Goal: Information Seeking & Learning: Learn about a topic

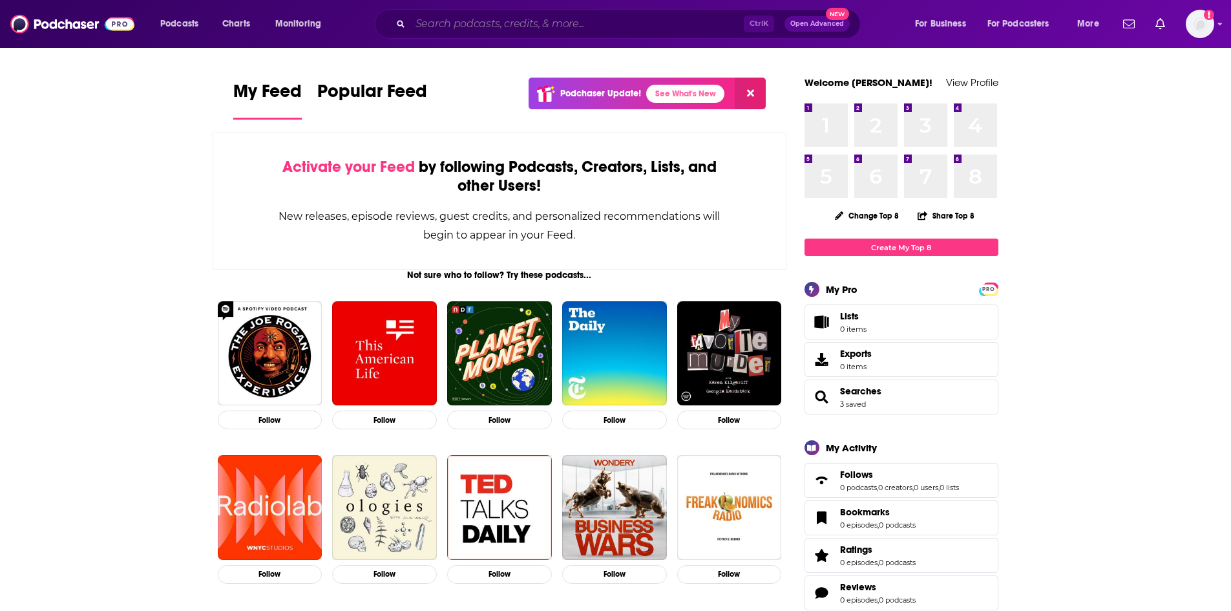
click at [545, 21] on input "Search podcasts, credits, & more..." at bounding box center [576, 24] width 333 height 21
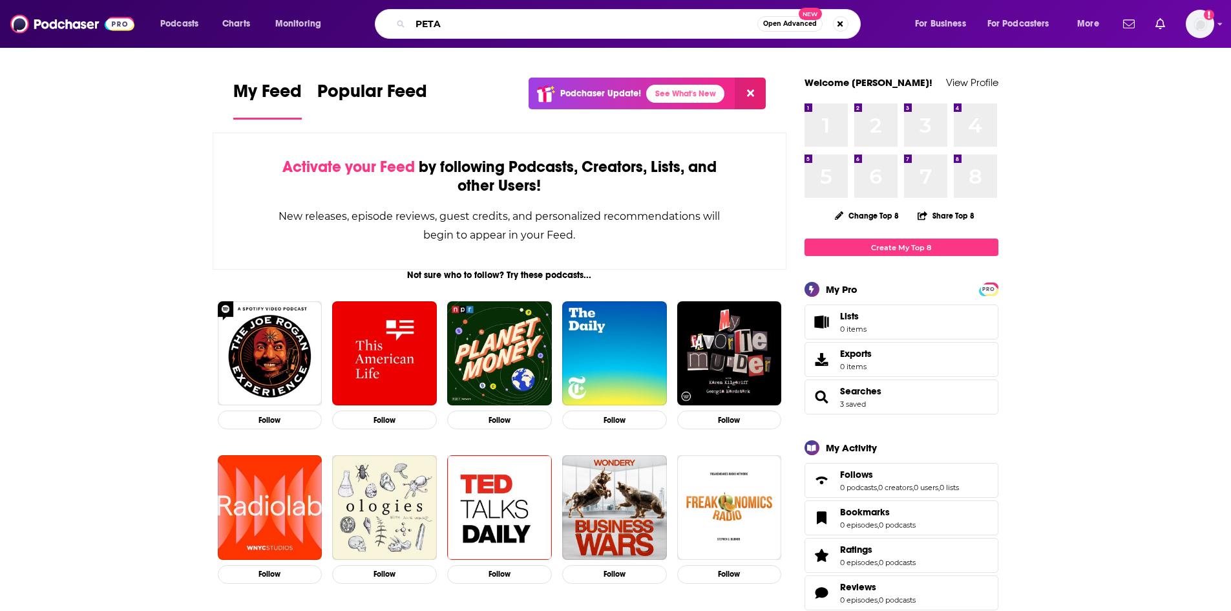
type input "PETA"
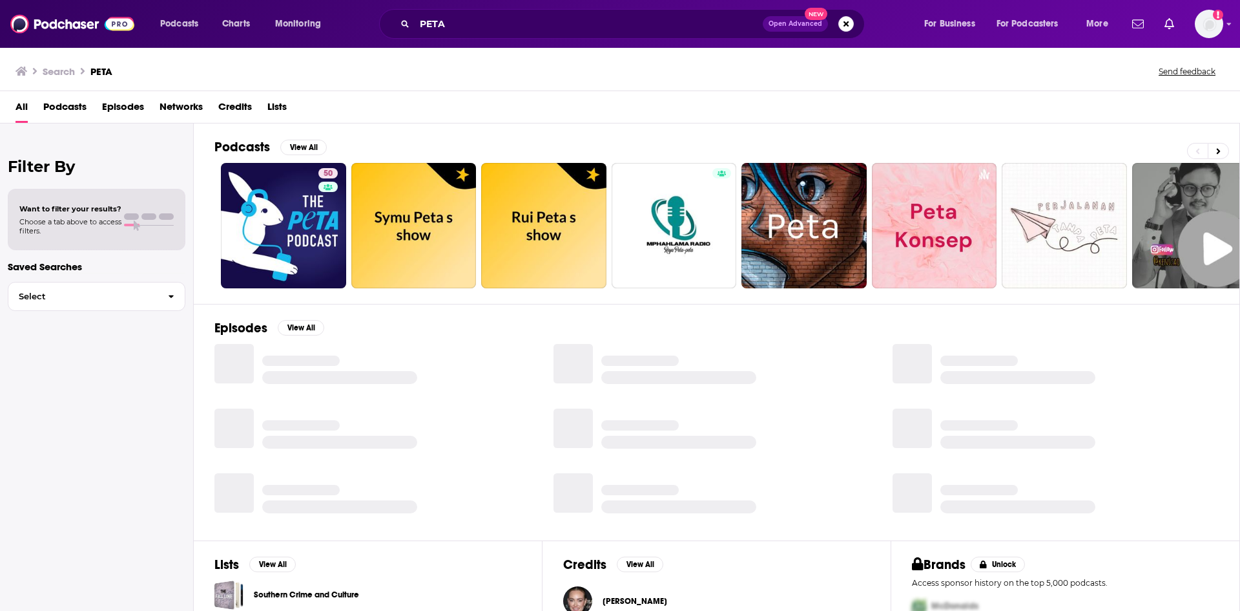
click at [135, 105] on span "Episodes" at bounding box center [123, 109] width 42 height 26
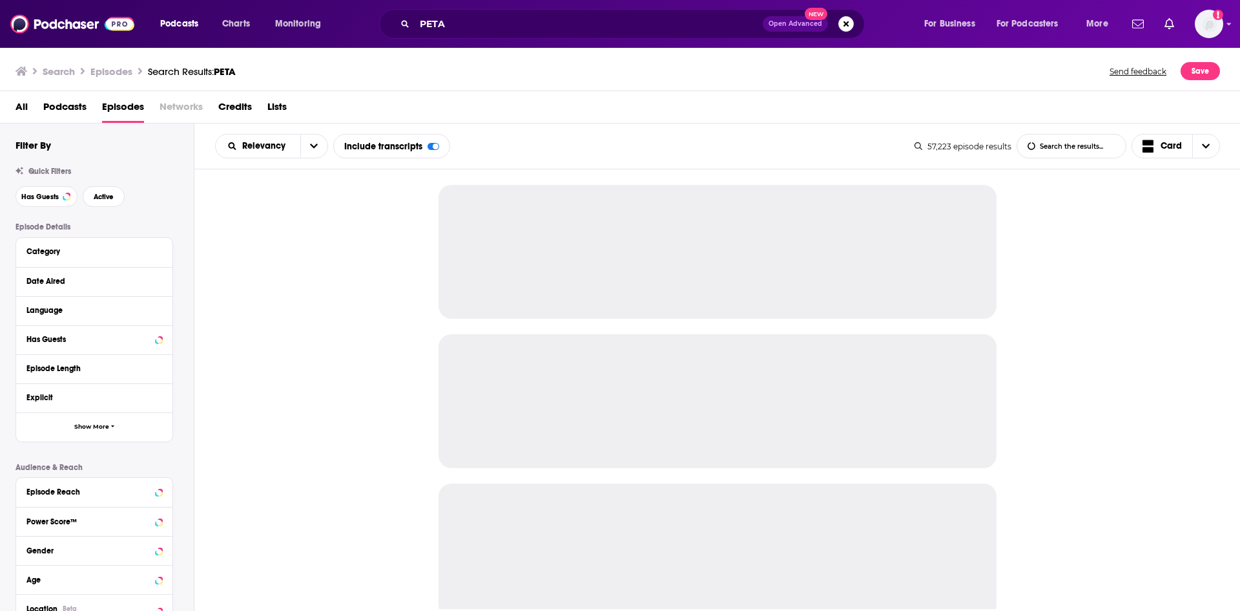
click at [162, 282] on div "Date Aired" at bounding box center [94, 281] width 156 height 29
click at [158, 280] on icon at bounding box center [159, 280] width 6 height 3
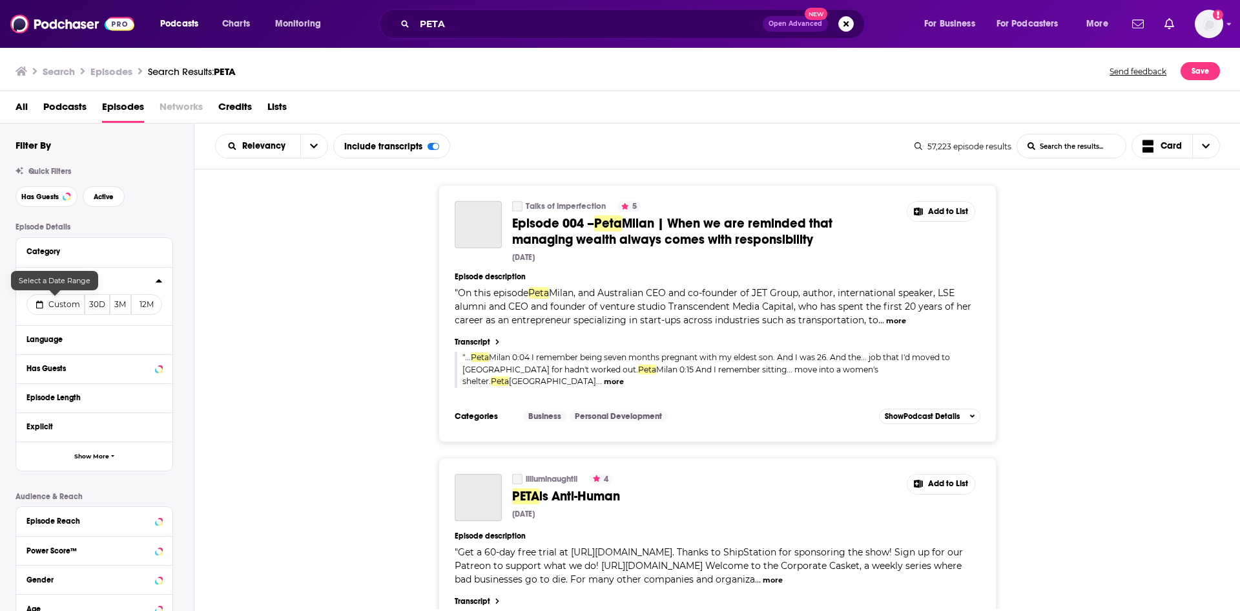
click at [67, 304] on span "Custom" at bounding box center [64, 304] width 32 height 10
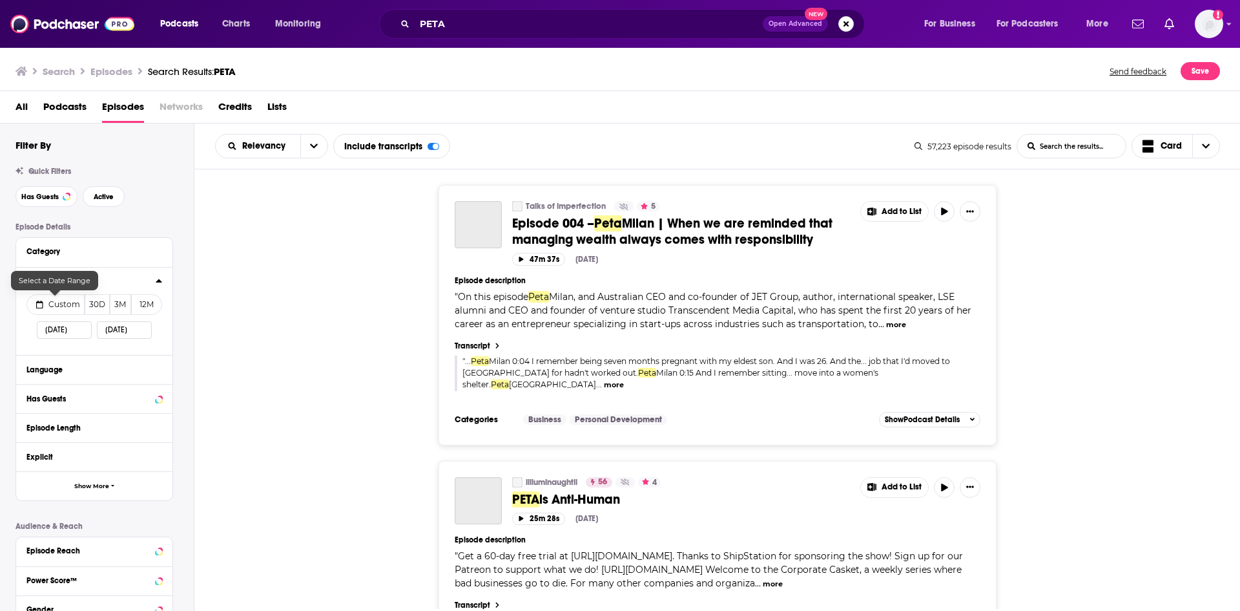
select select "8"
select select "2025"
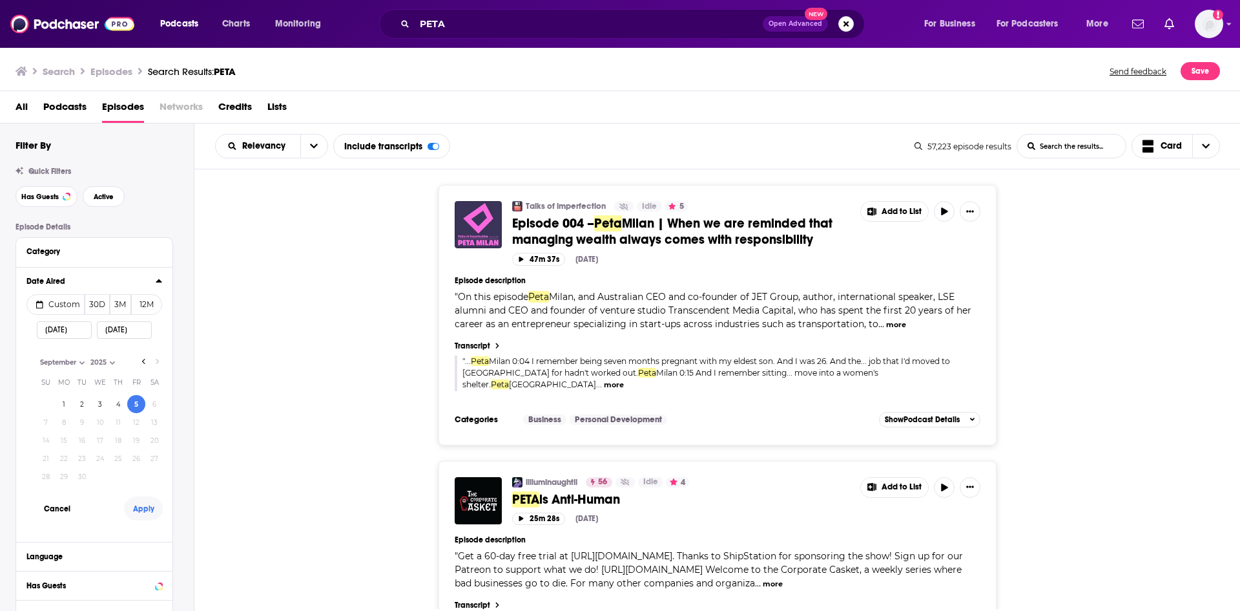
click at [137, 508] on button "Apply" at bounding box center [143, 508] width 39 height 24
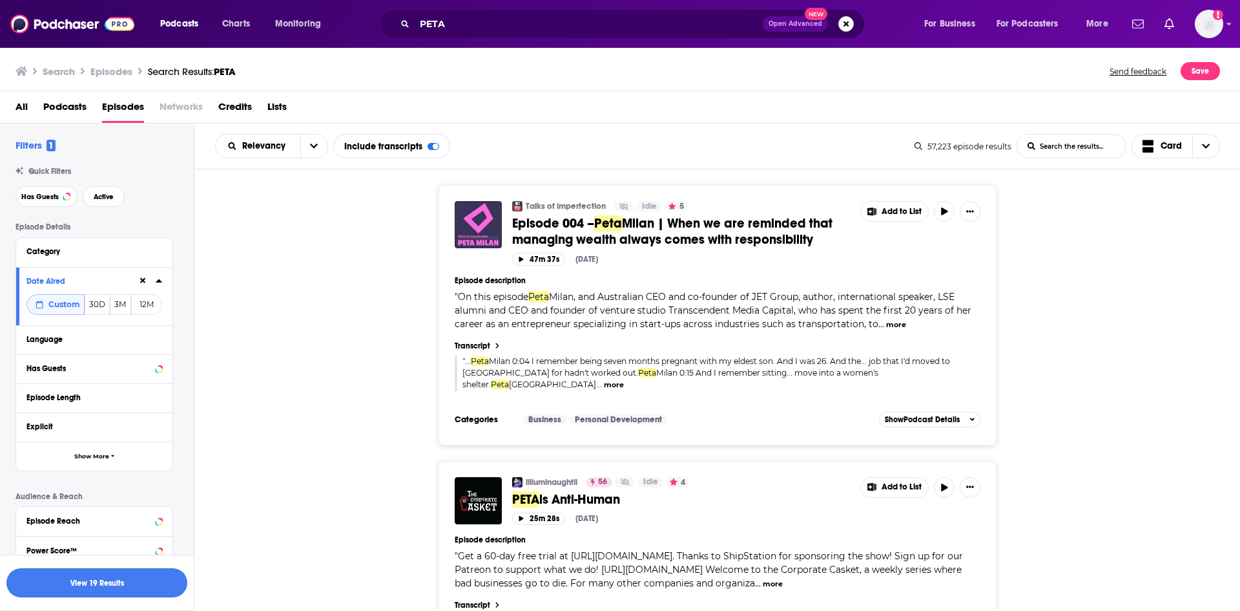
click at [123, 581] on button "View 19 Results" at bounding box center [96, 582] width 181 height 29
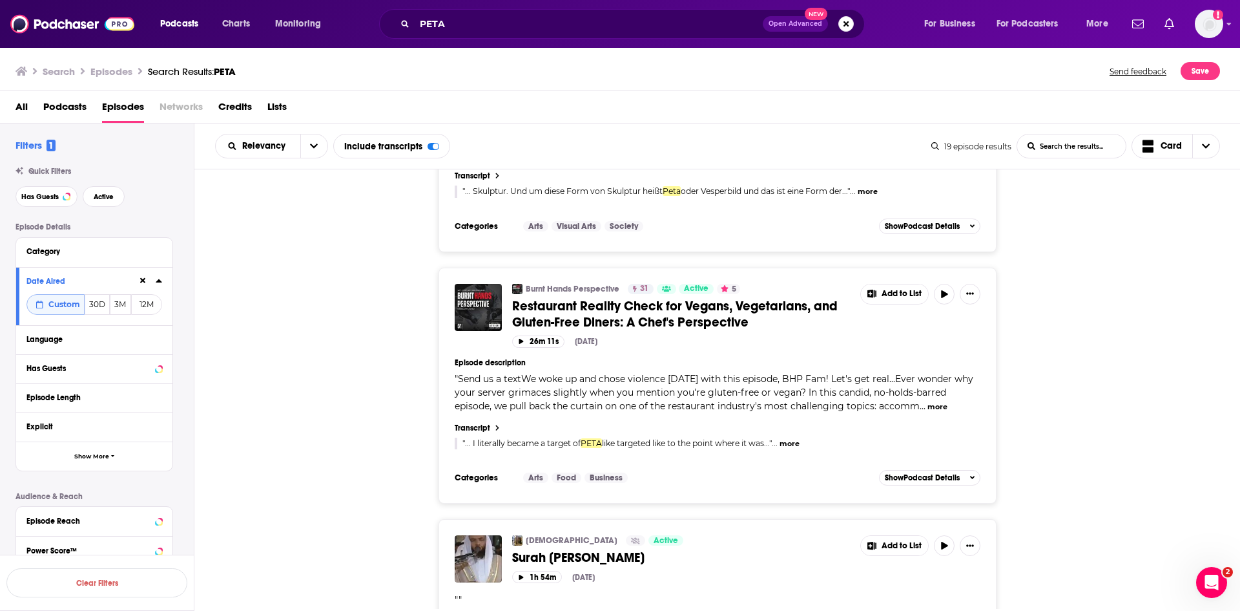
scroll to position [3650, 0]
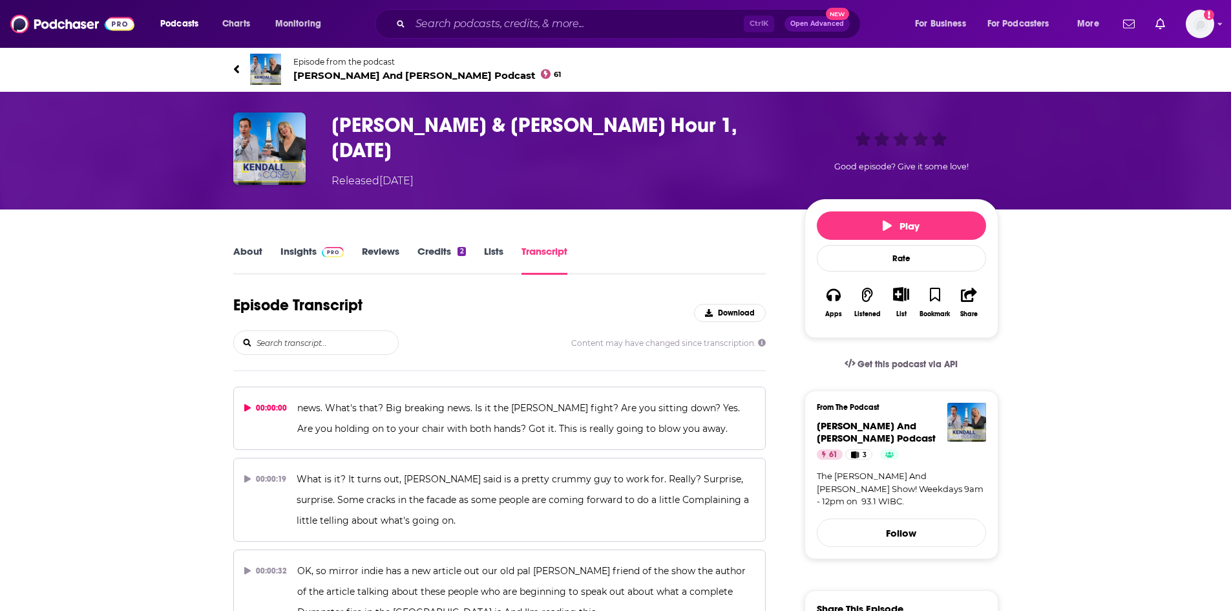
scroll to position [1972, 0]
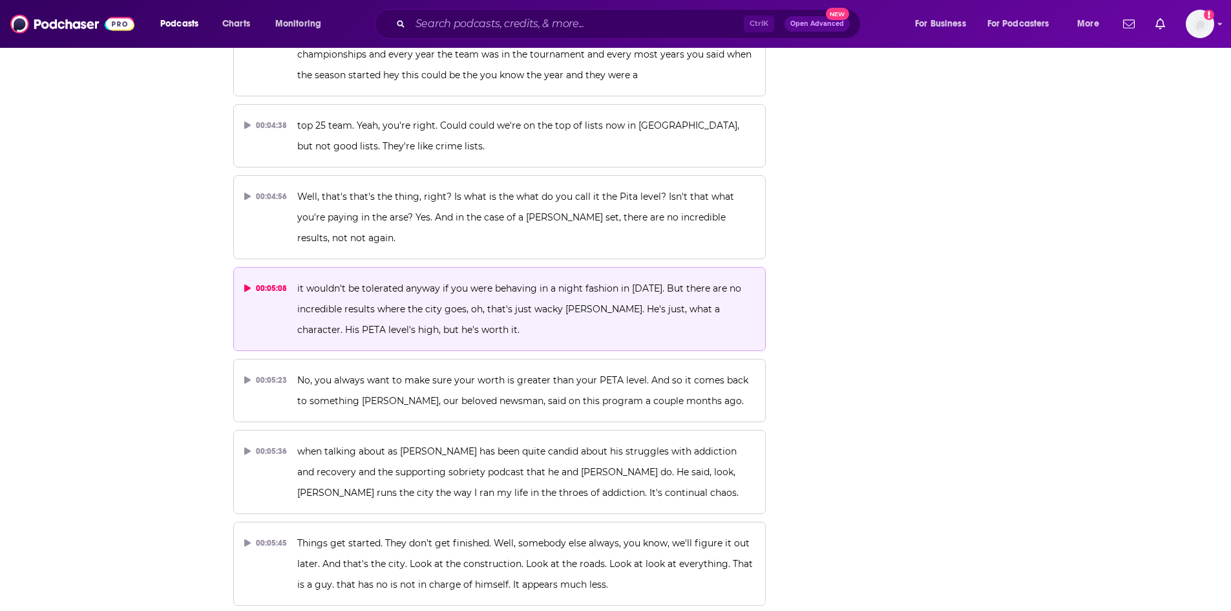
click at [476, 309] on span "it wouldn't be tolerated anyway if you were behaving in a night fashion in 2025…" at bounding box center [520, 308] width 446 height 53
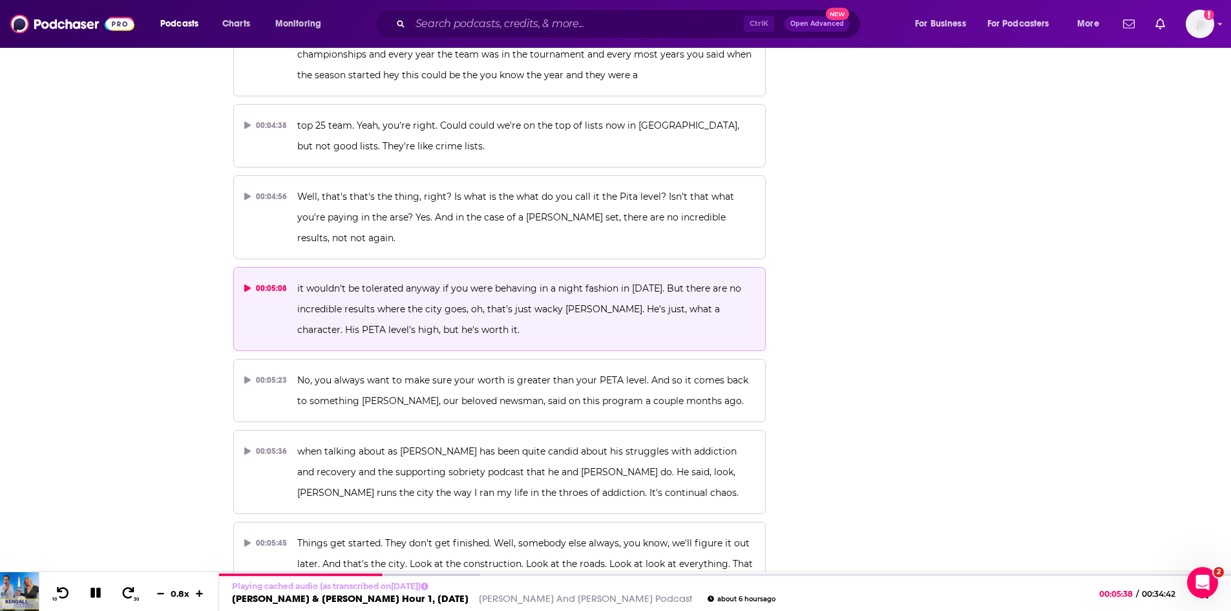
scroll to position [0, 0]
click at [101, 595] on icon at bounding box center [96, 593] width 15 height 12
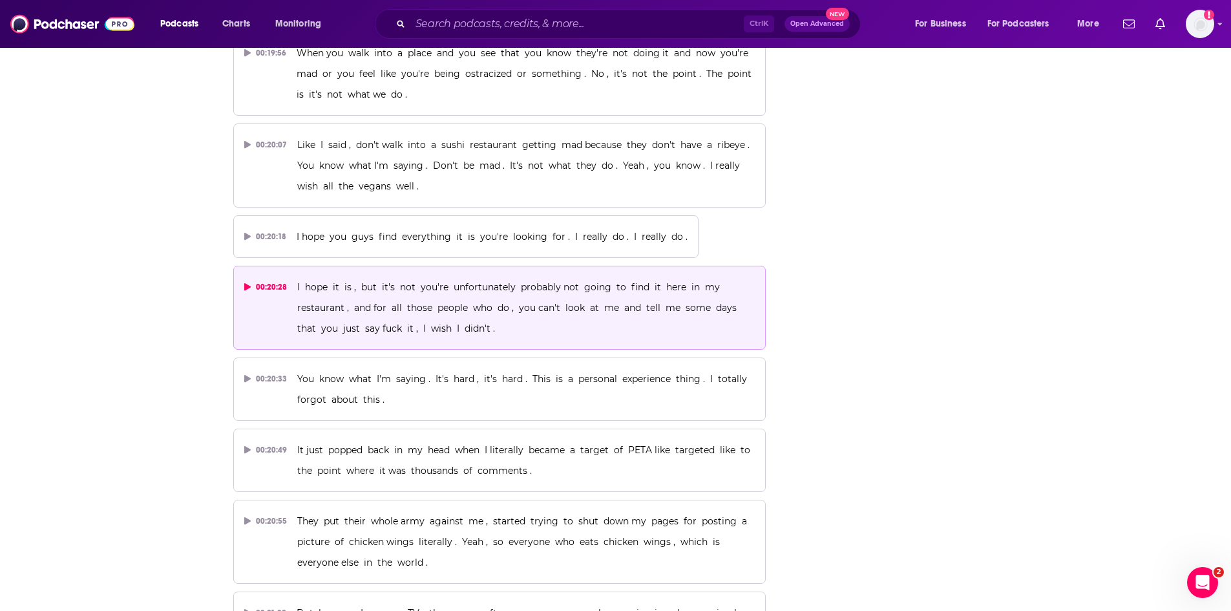
click at [429, 281] on span "I hope it is , but it's not you're unfortunately probably not going to find it …" at bounding box center [519, 307] width 445 height 53
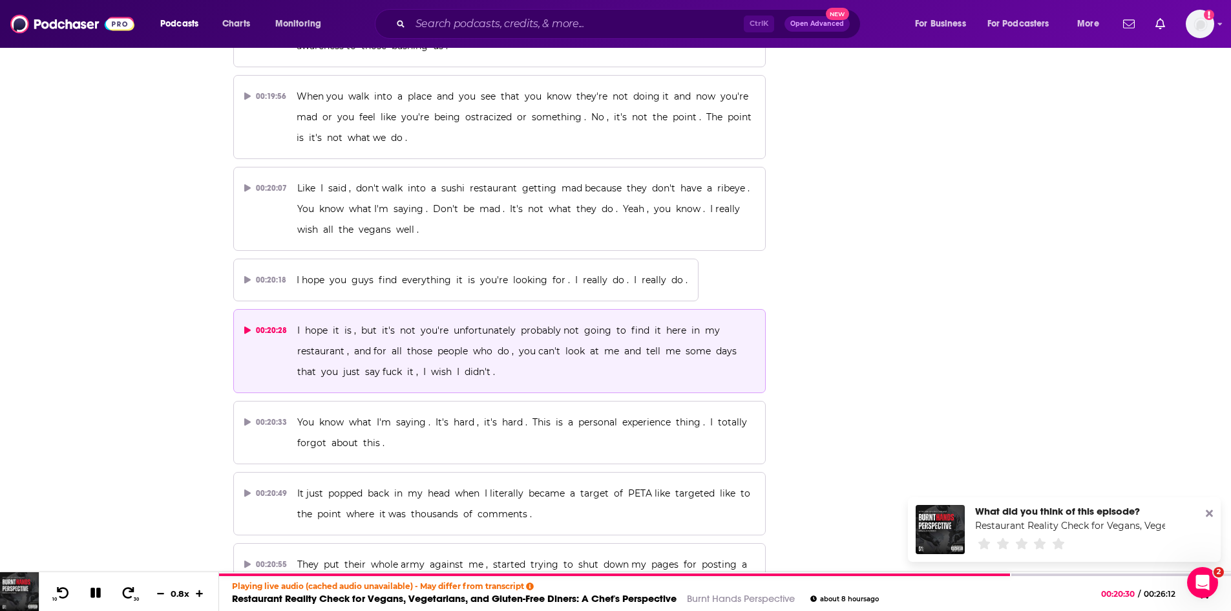
scroll to position [10653, 0]
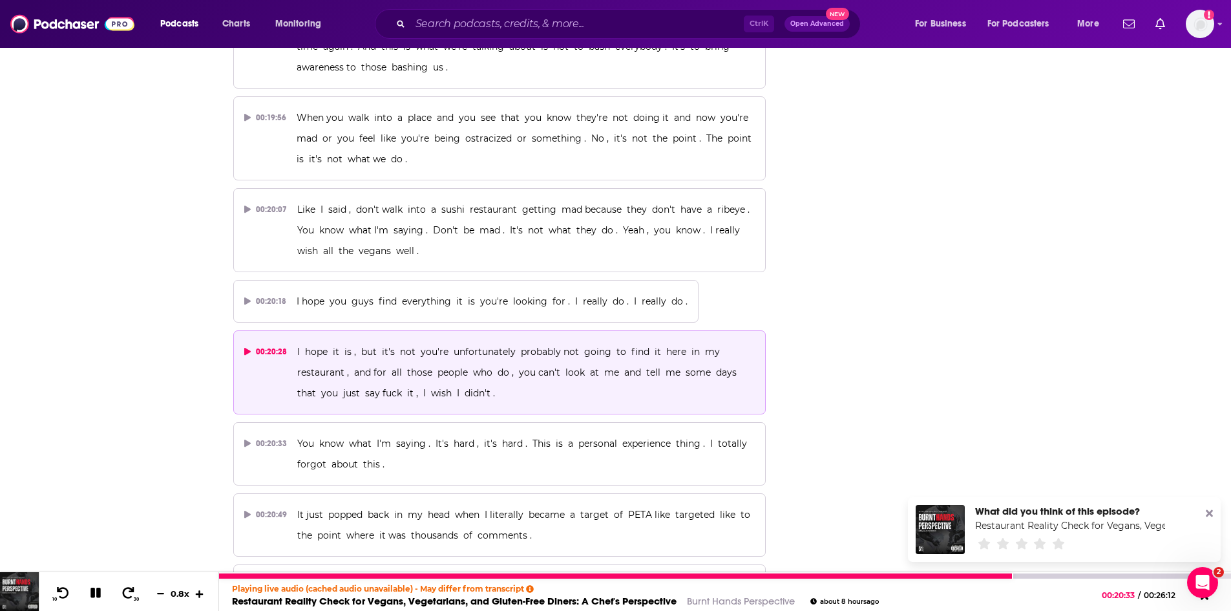
click at [200, 596] on icon at bounding box center [199, 593] width 11 height 8
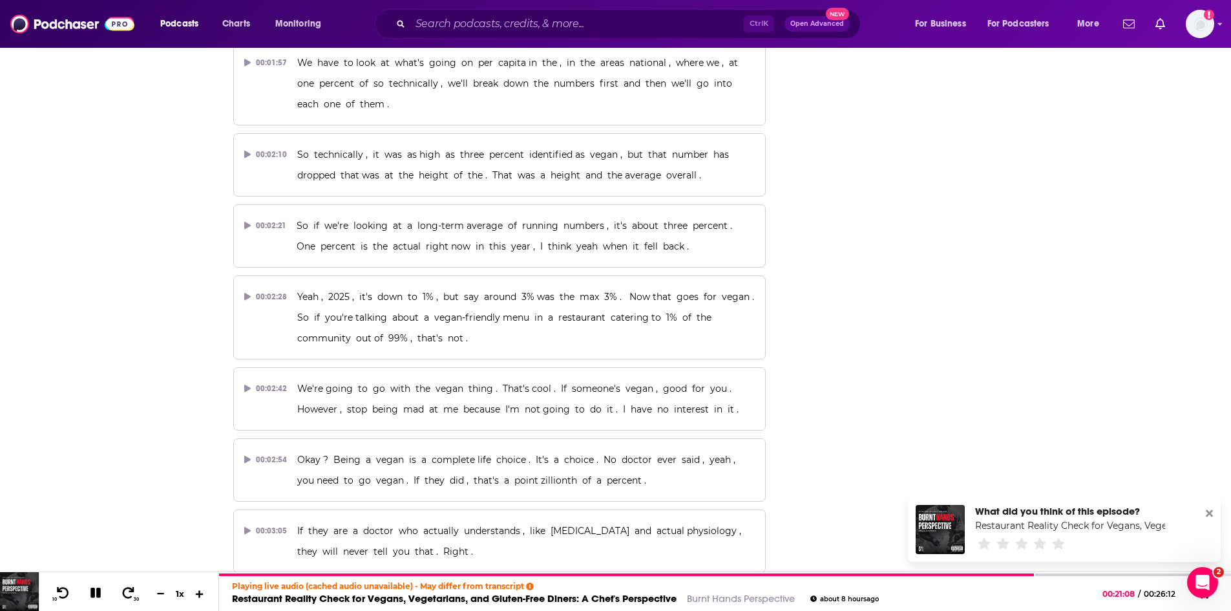
scroll to position [0, 0]
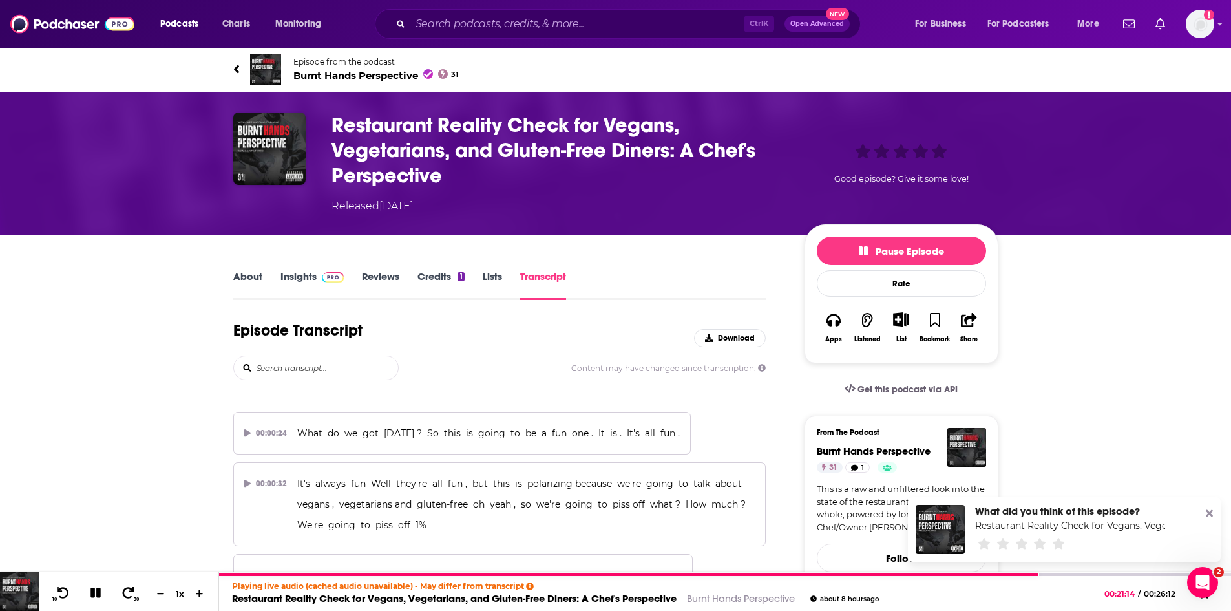
click at [242, 275] on link "About" at bounding box center [247, 285] width 29 height 30
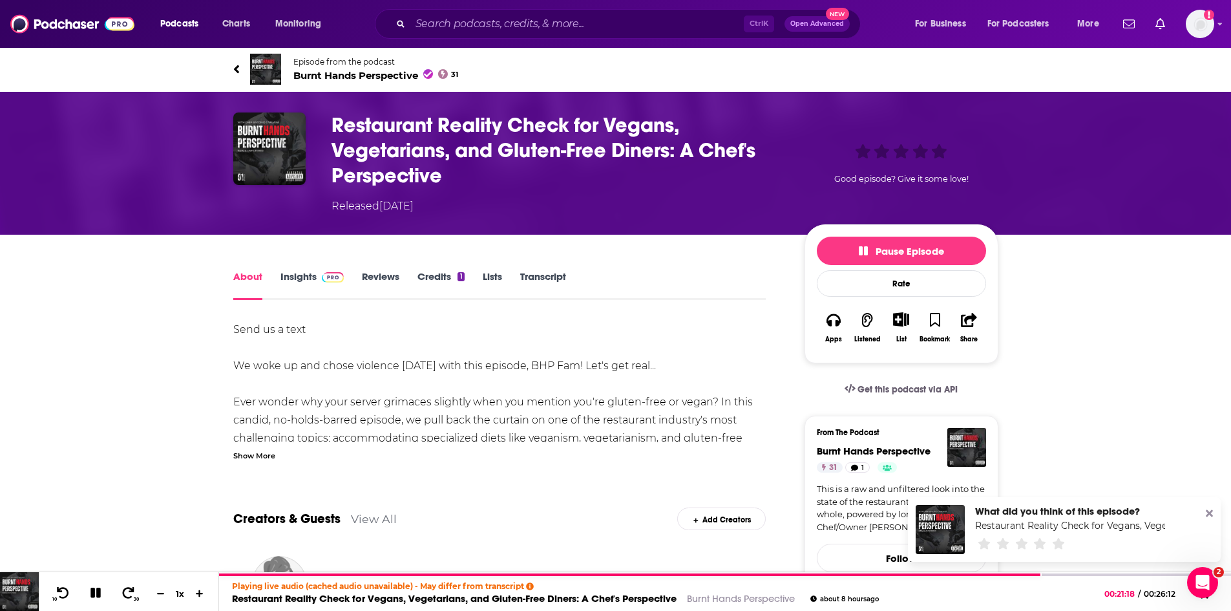
click at [259, 451] on div "Show More" at bounding box center [254, 454] width 42 height 12
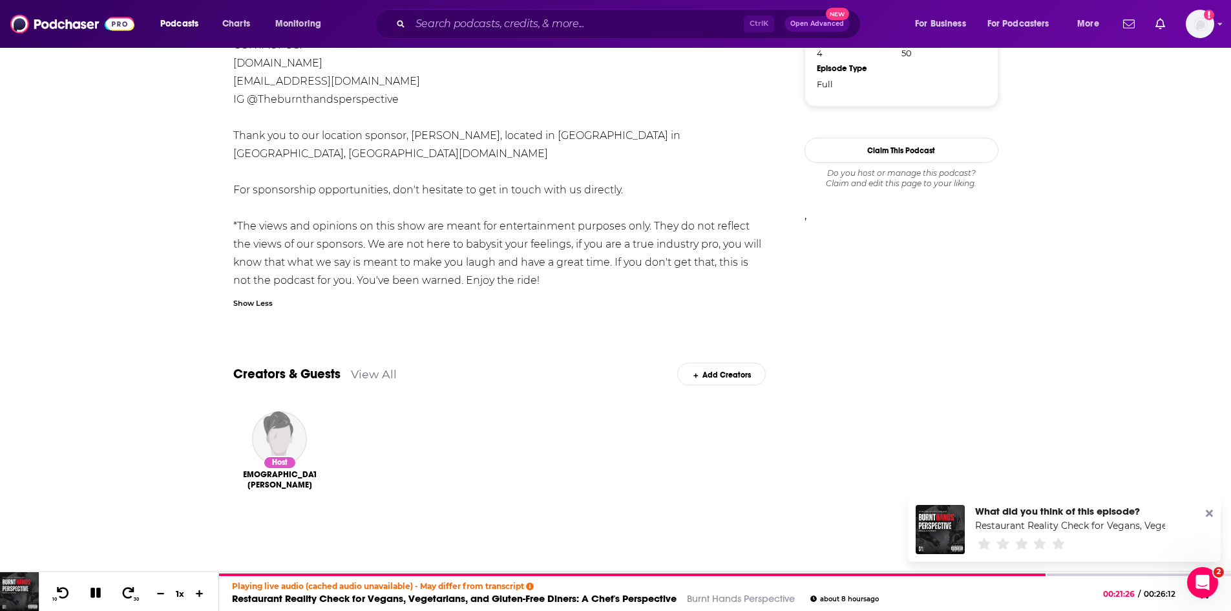
scroll to position [1114, 0]
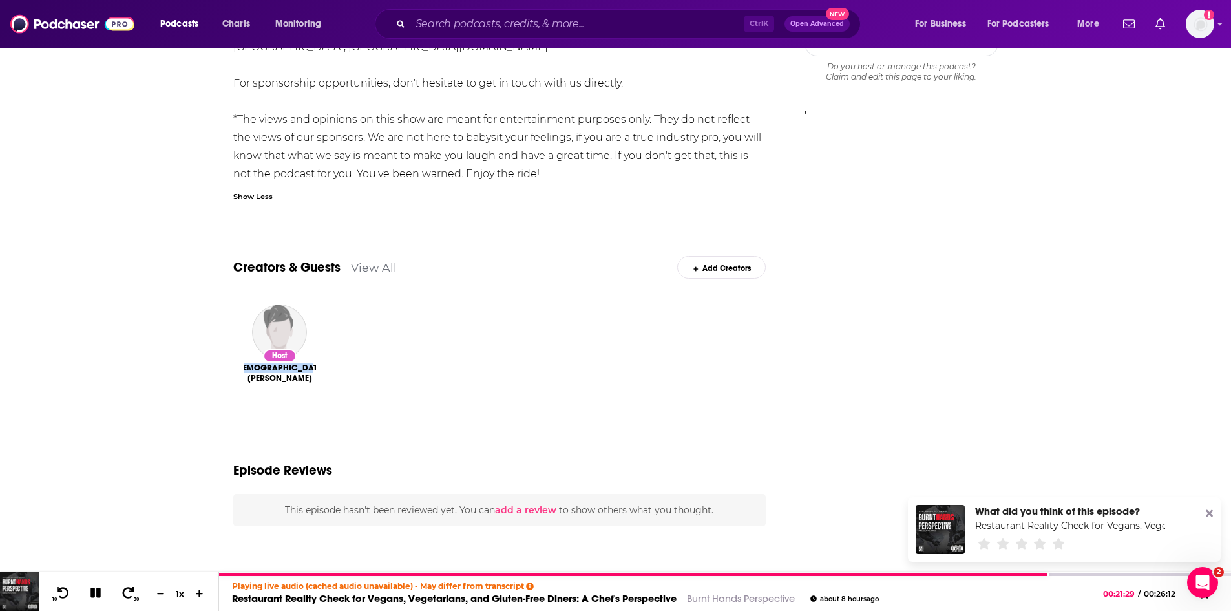
drag, startPoint x: 335, startPoint y: 371, endPoint x: 247, endPoint y: 366, distance: 87.3
click at [247, 366] on div "Host Kristen Crowley" at bounding box center [499, 362] width 533 height 137
copy span "Kristen Crowley"
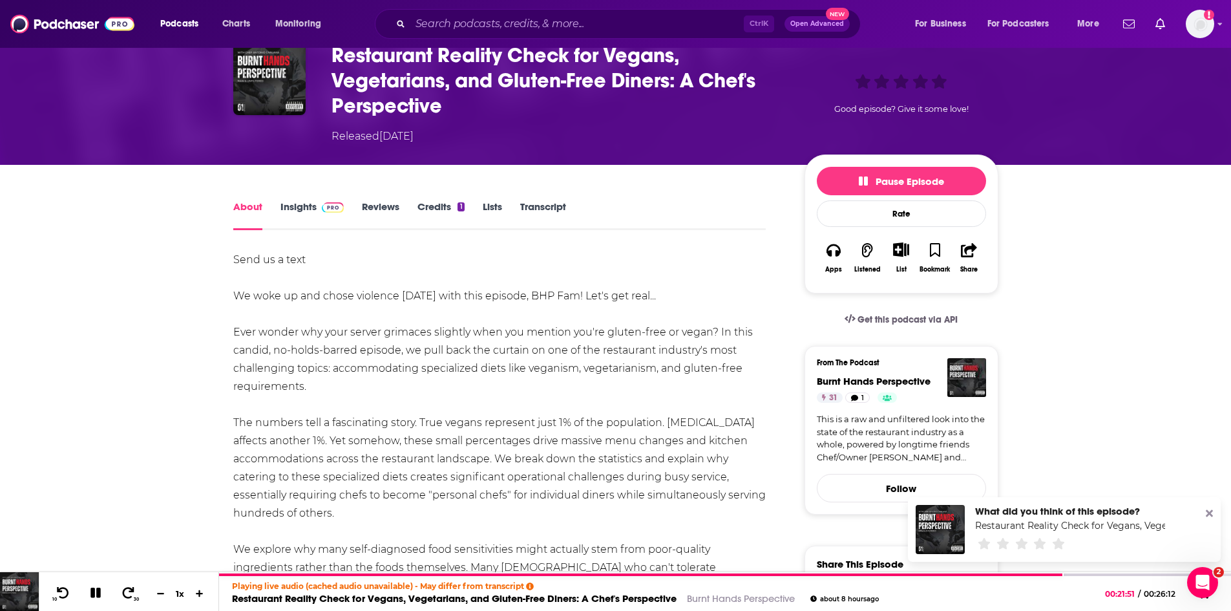
scroll to position [0, 0]
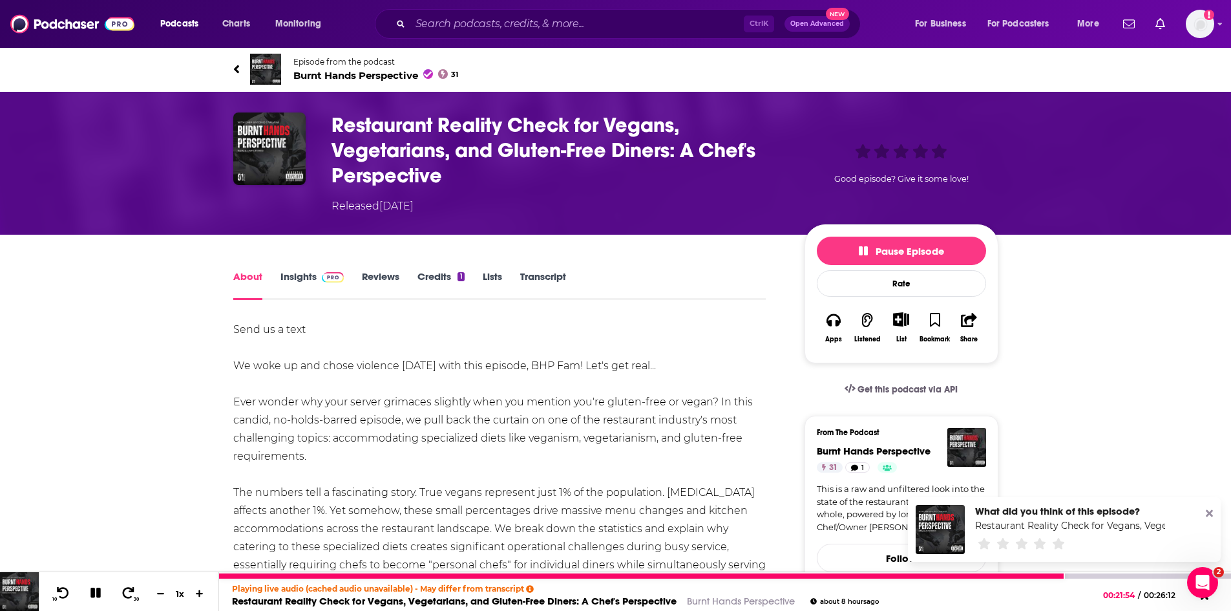
click at [723, 598] on link "Burnt Hands Perspective" at bounding box center [741, 600] width 108 height 12
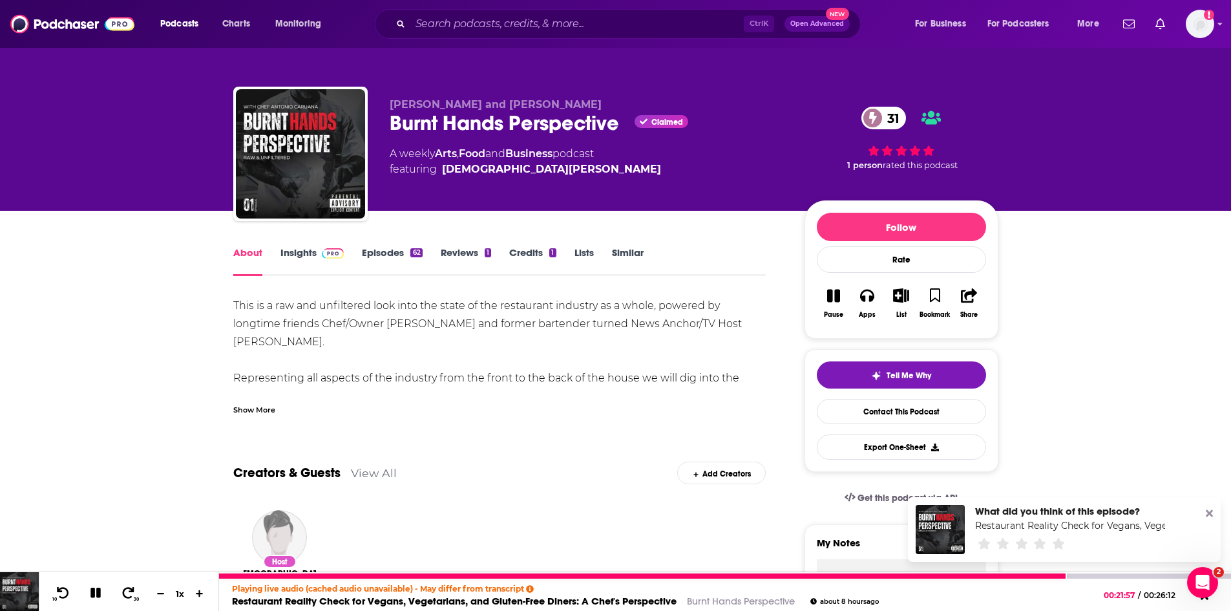
click at [522, 598] on link "Restaurant Reality Check for Vegans, Vegetarians, and Gluten-Free Diners: A Che…" at bounding box center [454, 600] width 445 height 12
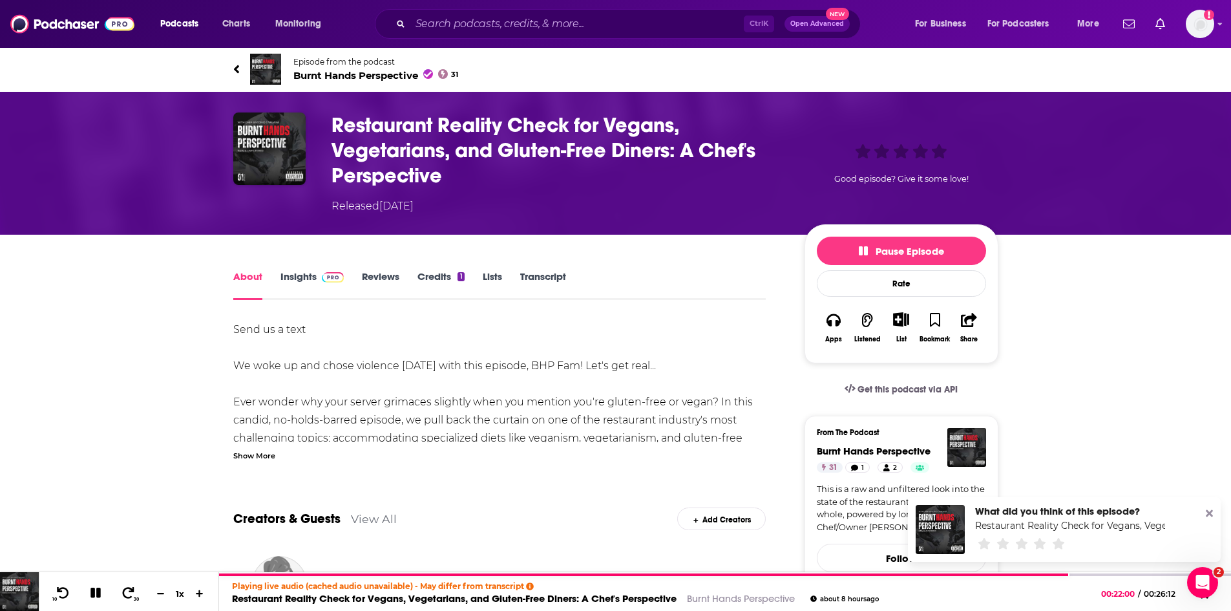
click at [531, 275] on link "Transcript" at bounding box center [543, 285] width 46 height 30
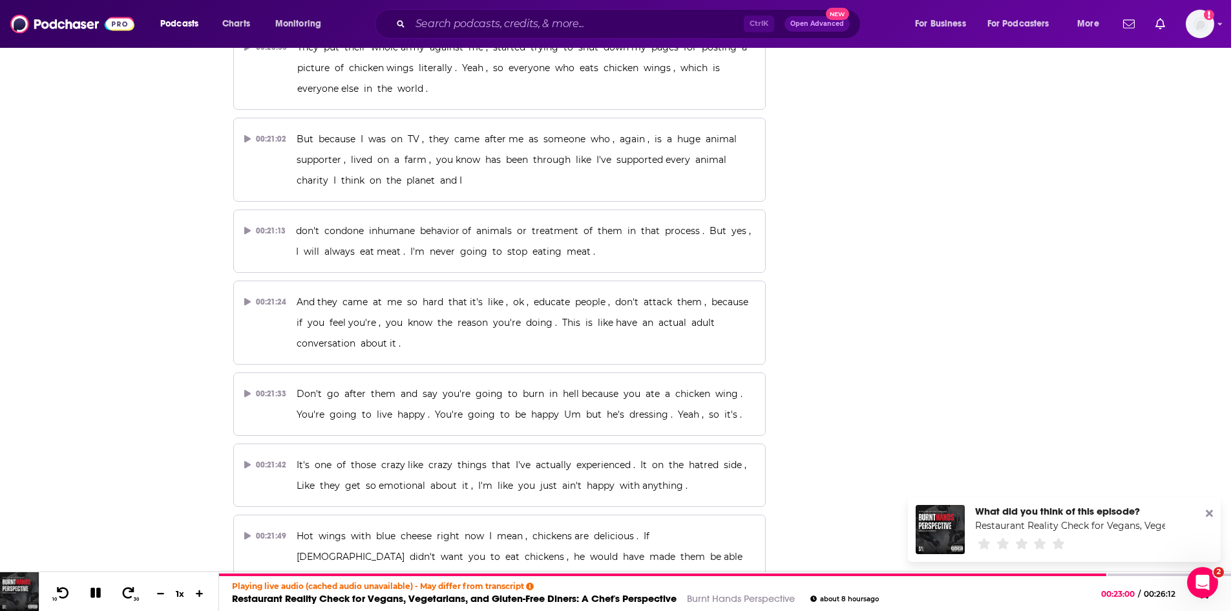
scroll to position [11169, 0]
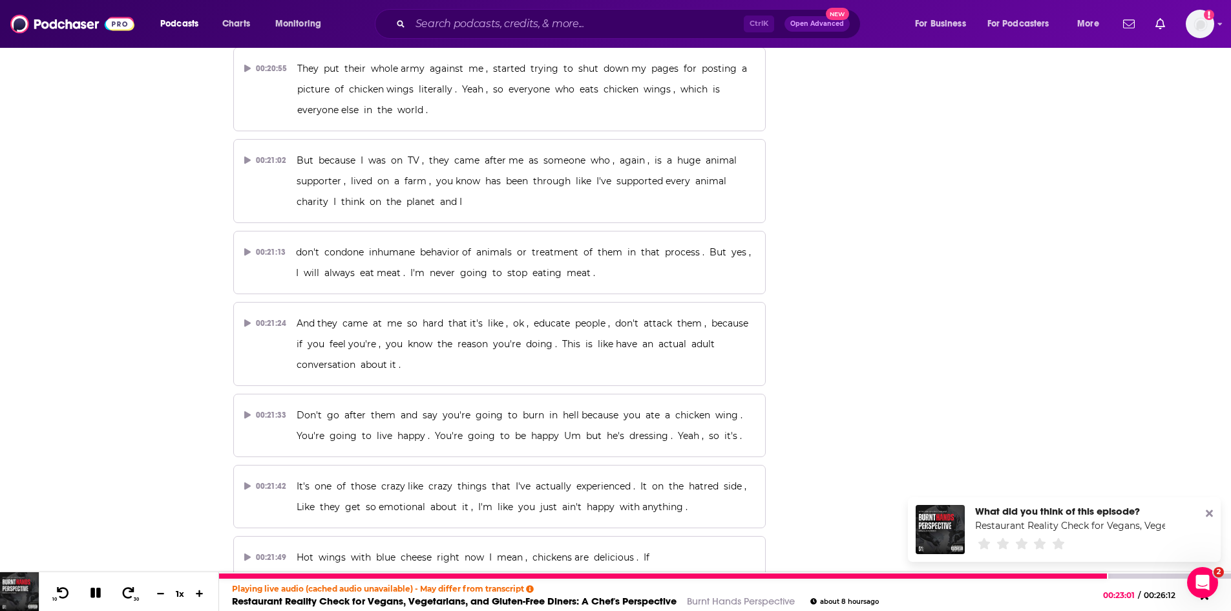
click at [782, 601] on link "Burnt Hands Perspective" at bounding box center [741, 600] width 108 height 12
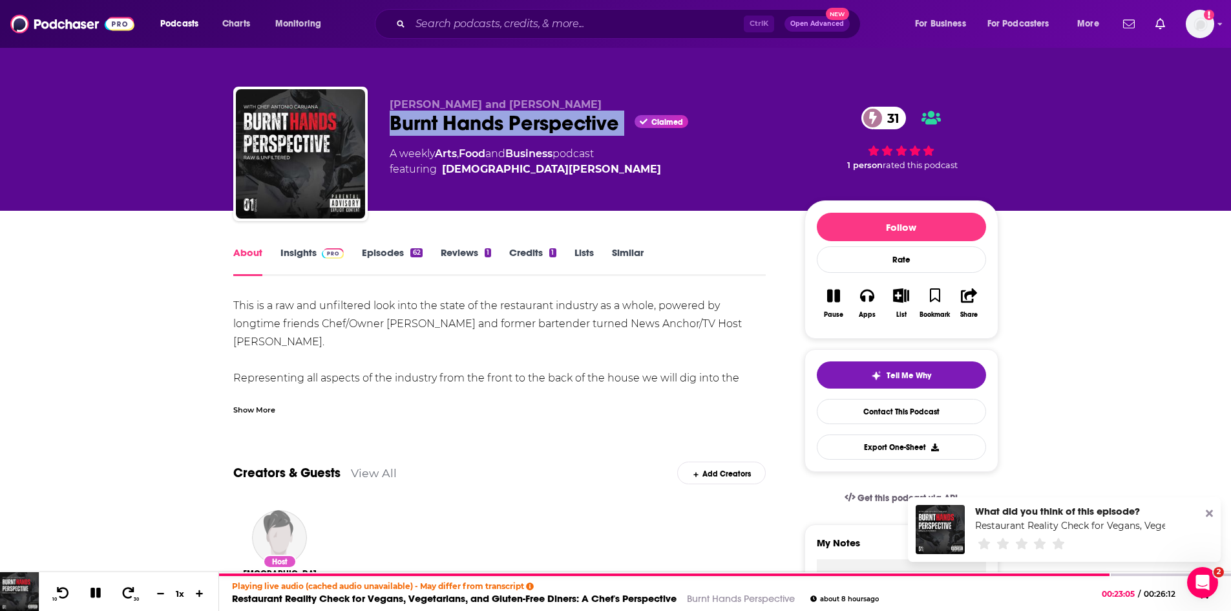
drag, startPoint x: 627, startPoint y: 124, endPoint x: 414, endPoint y: 109, distance: 213.8
click at [393, 118] on div "Burnt Hands Perspective Claimed 31" at bounding box center [587, 122] width 394 height 25
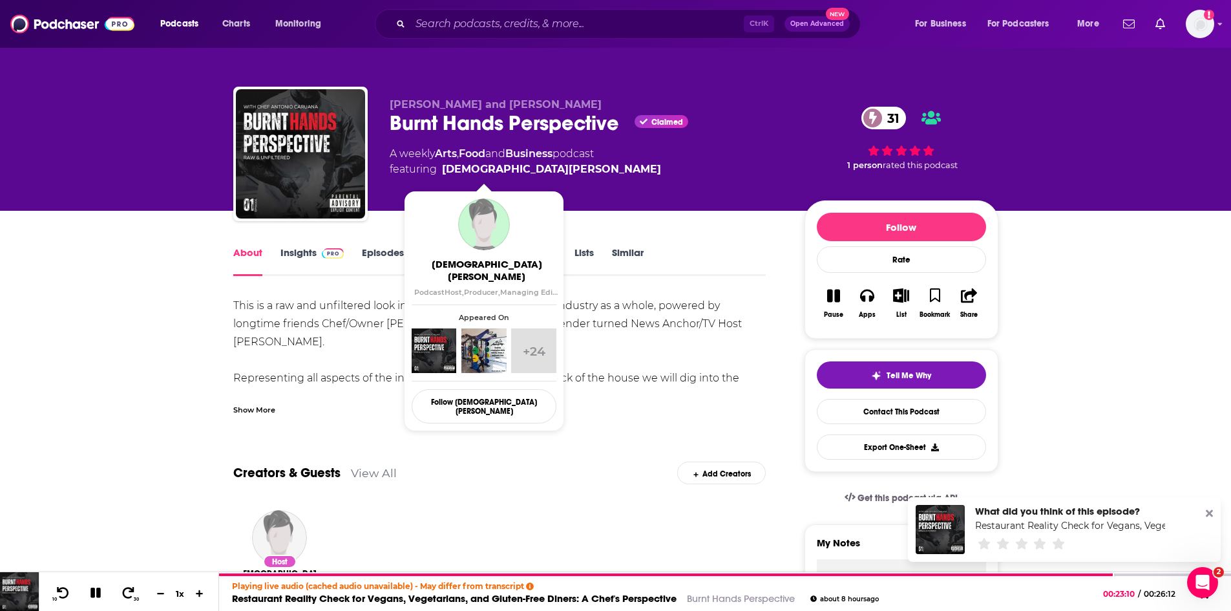
drag, startPoint x: 552, startPoint y: 168, endPoint x: 528, endPoint y: 170, distance: 24.6
click at [528, 170] on span "featuring Kristen Crowley" at bounding box center [525, 170] width 271 height 16
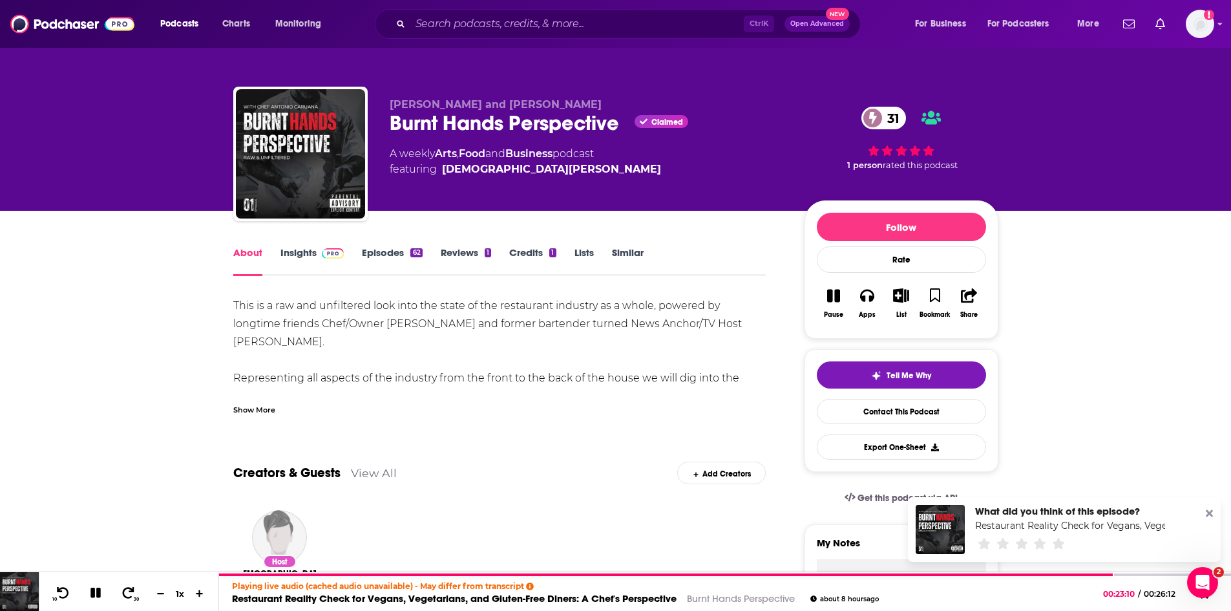
click at [528, 173] on span "featuring Kristen Crowley" at bounding box center [525, 170] width 271 height 16
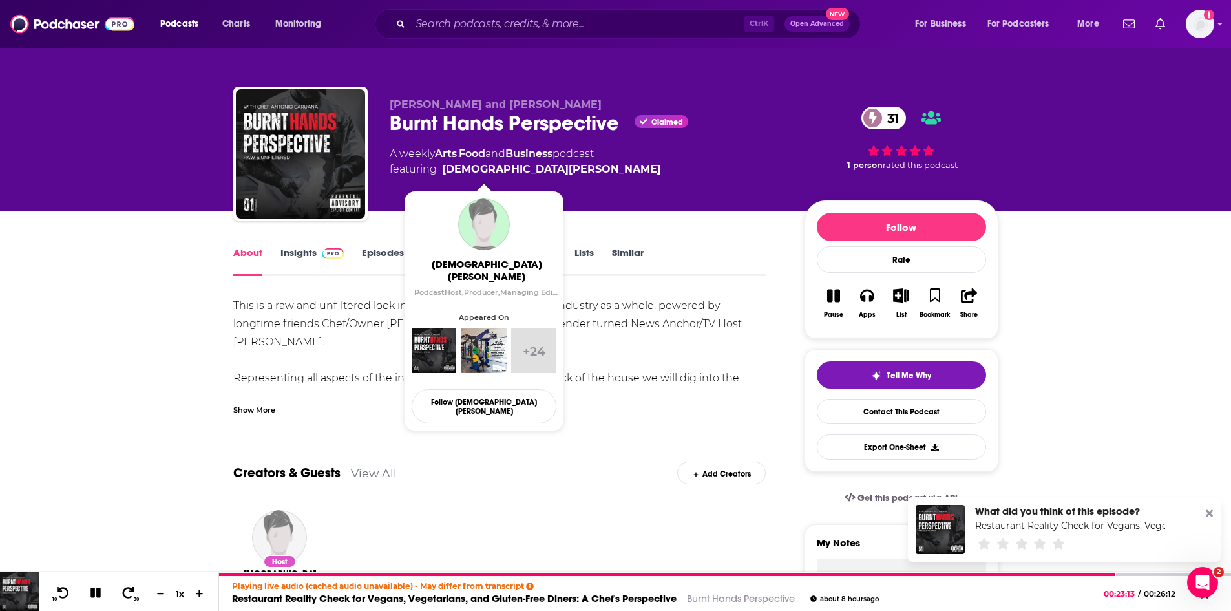
click at [525, 167] on span "featuring Kristen Crowley" at bounding box center [525, 170] width 271 height 16
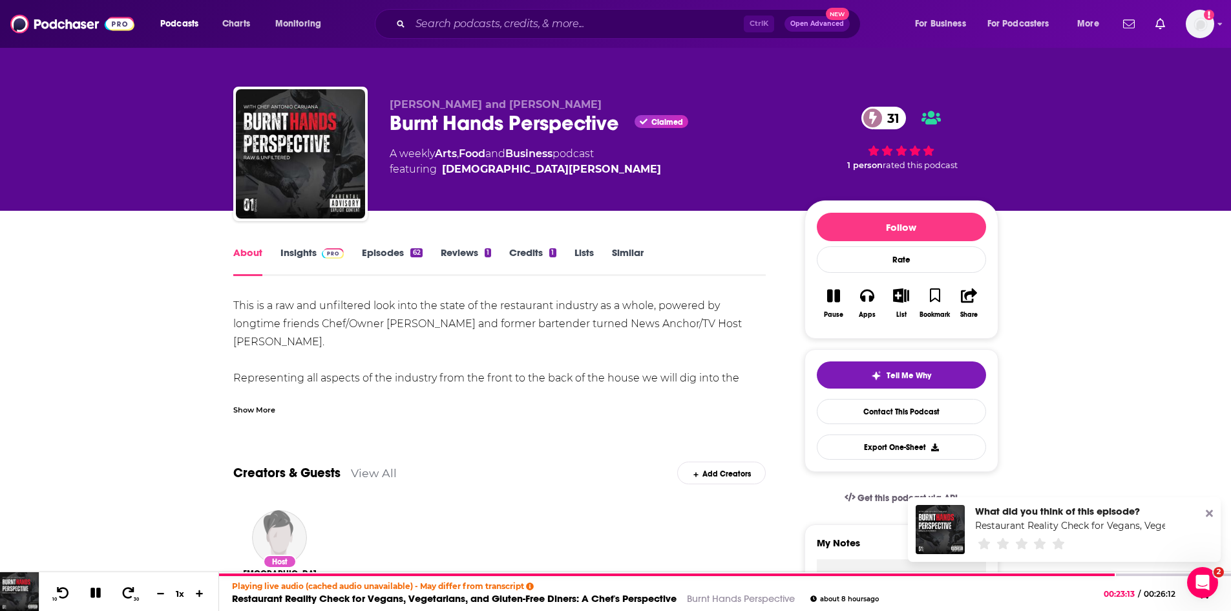
copy span "Kristen Crowley"
click at [256, 413] on div "Show More" at bounding box center [254, 409] width 42 height 12
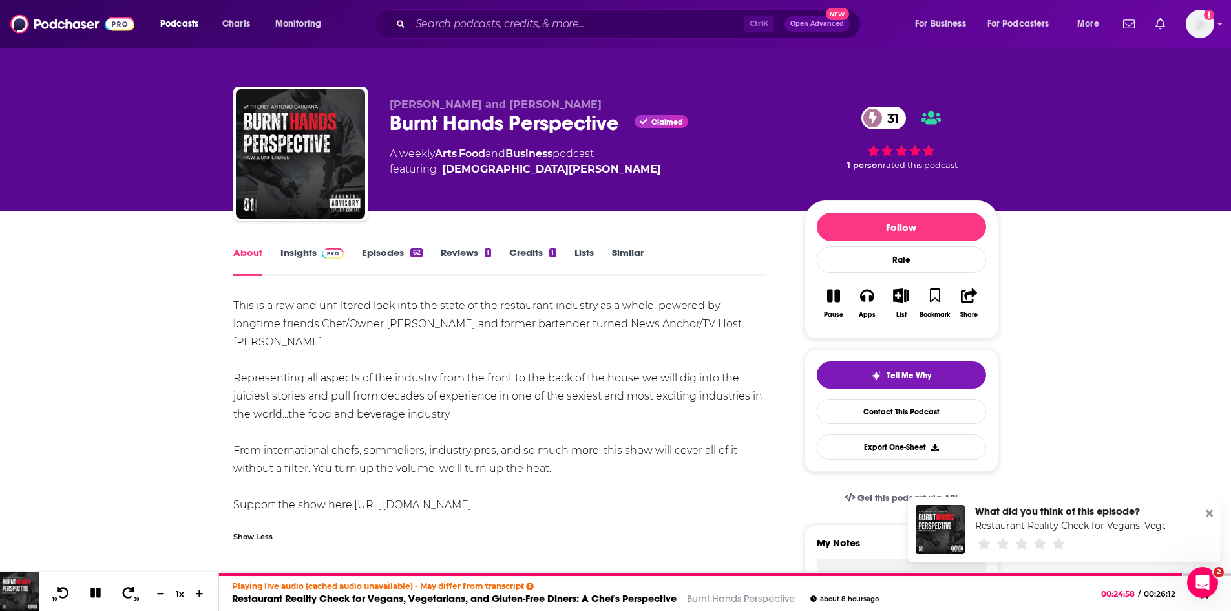
click at [289, 255] on link "Insights" at bounding box center [312, 261] width 64 height 30
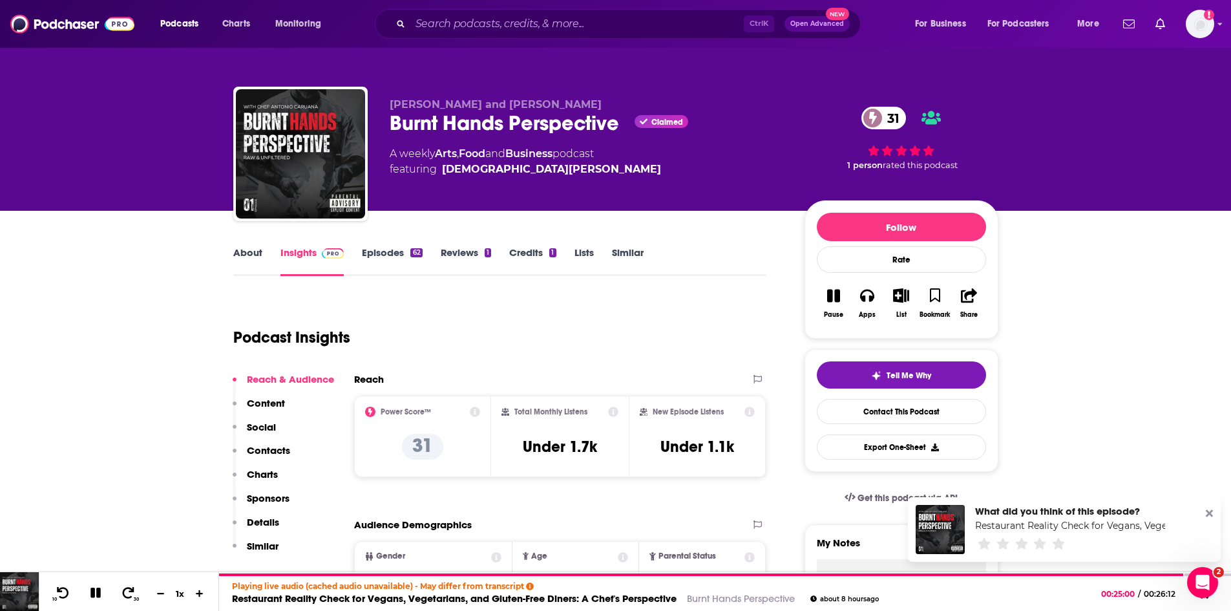
click at [253, 254] on link "About" at bounding box center [247, 261] width 29 height 30
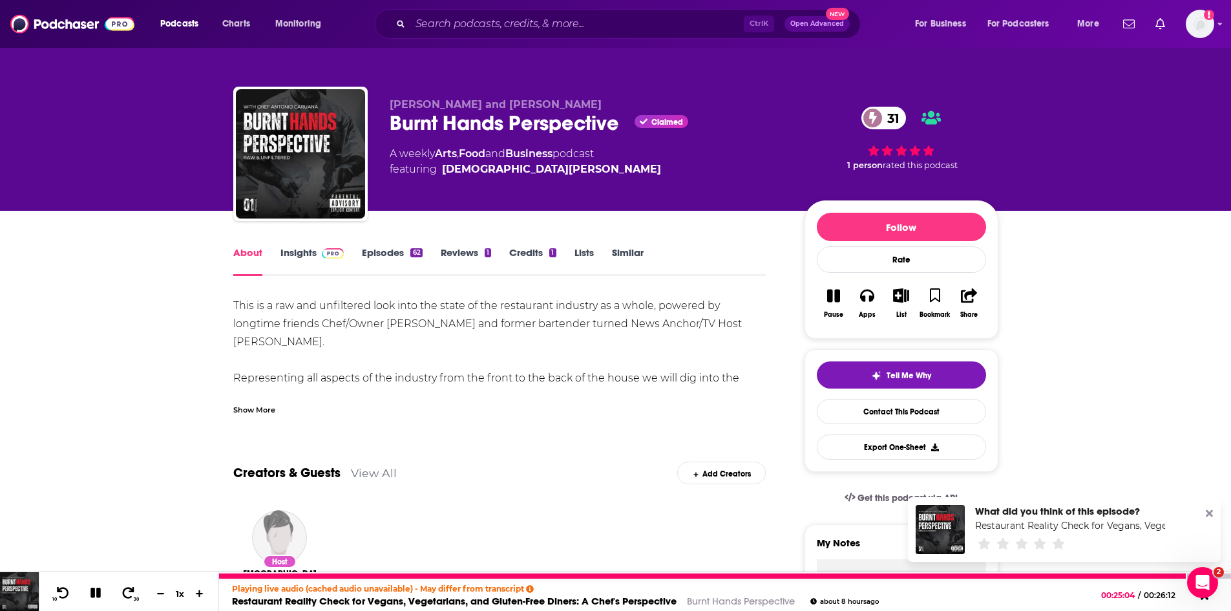
click at [501, 597] on link "Restaurant Reality Check for Vegans, Vegetarians, and Gluten-Free Diners: A Che…" at bounding box center [454, 600] width 445 height 12
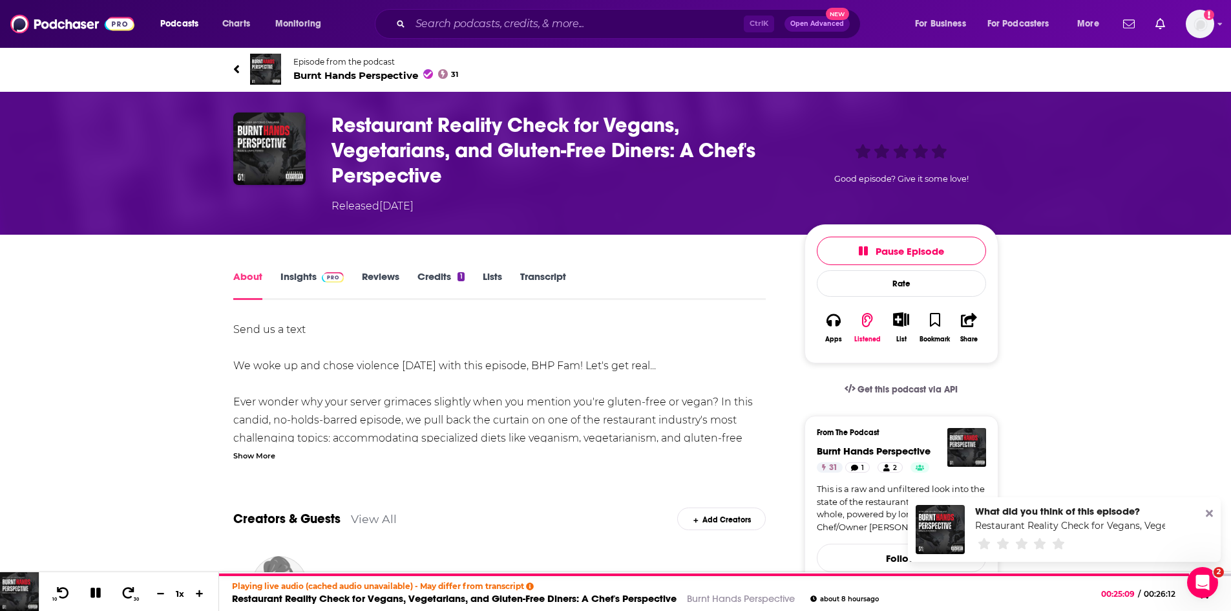
click at [535, 276] on link "Transcript" at bounding box center [543, 285] width 46 height 30
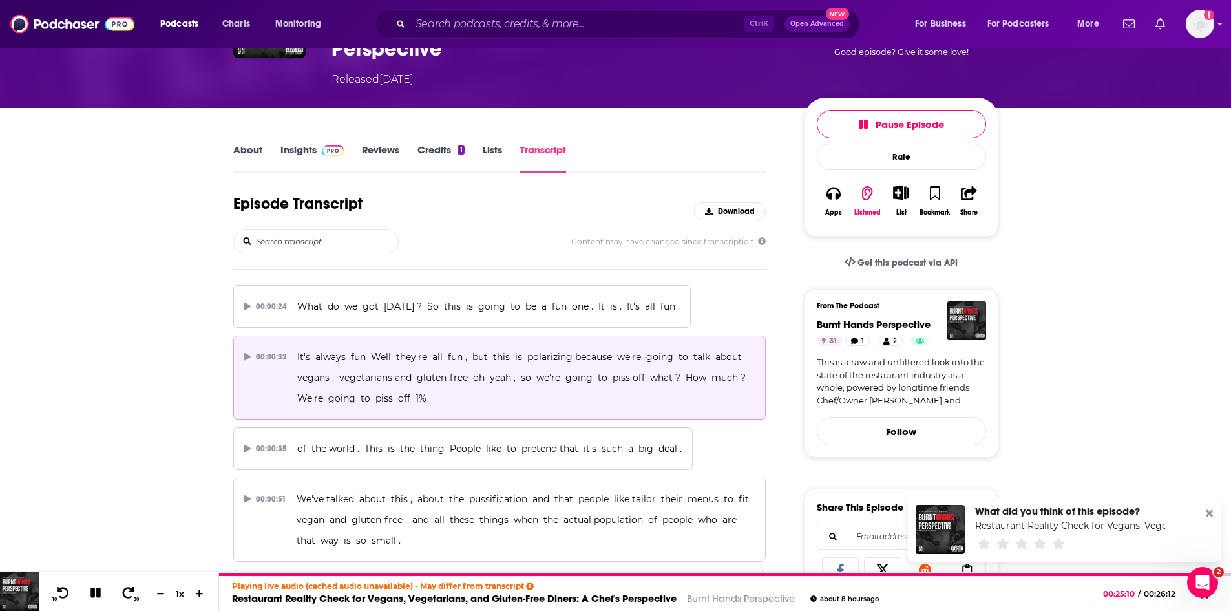
scroll to position [129, 0]
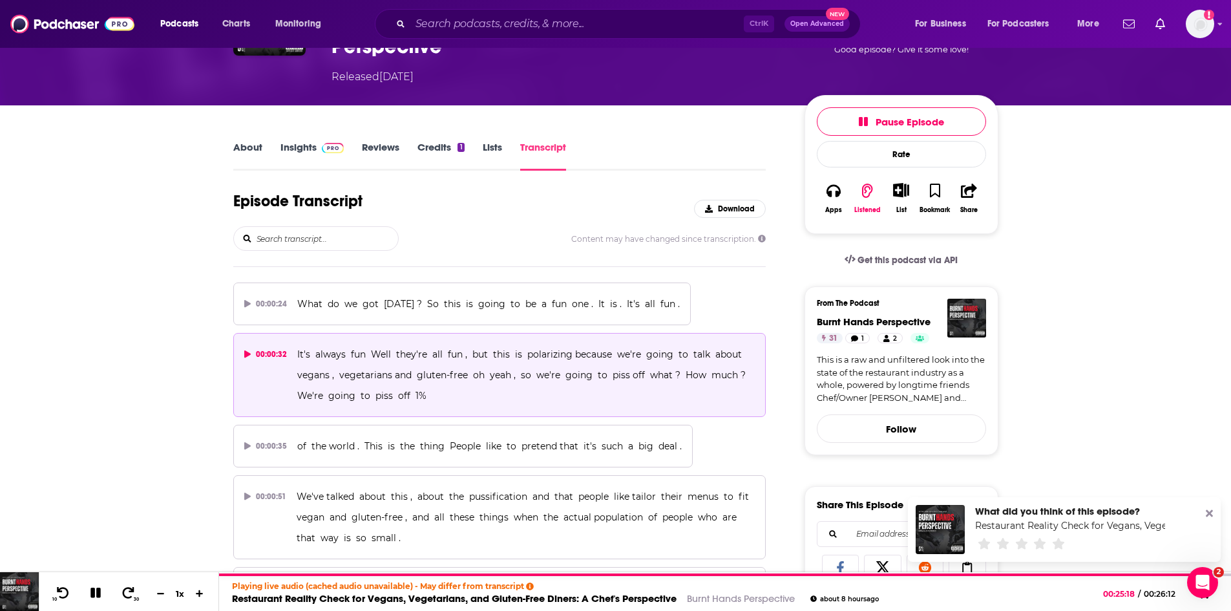
click at [453, 377] on span "It's always fun Well they're all fun , but this is polarizing because we're goi…" at bounding box center [524, 374] width 454 height 53
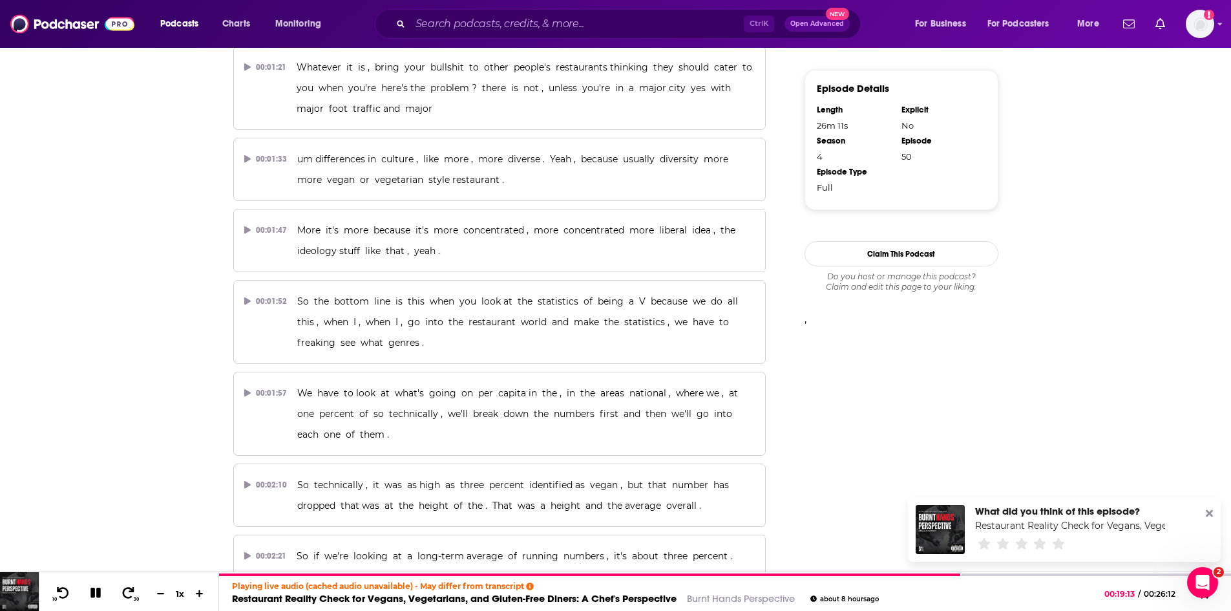
scroll to position [10717, 0]
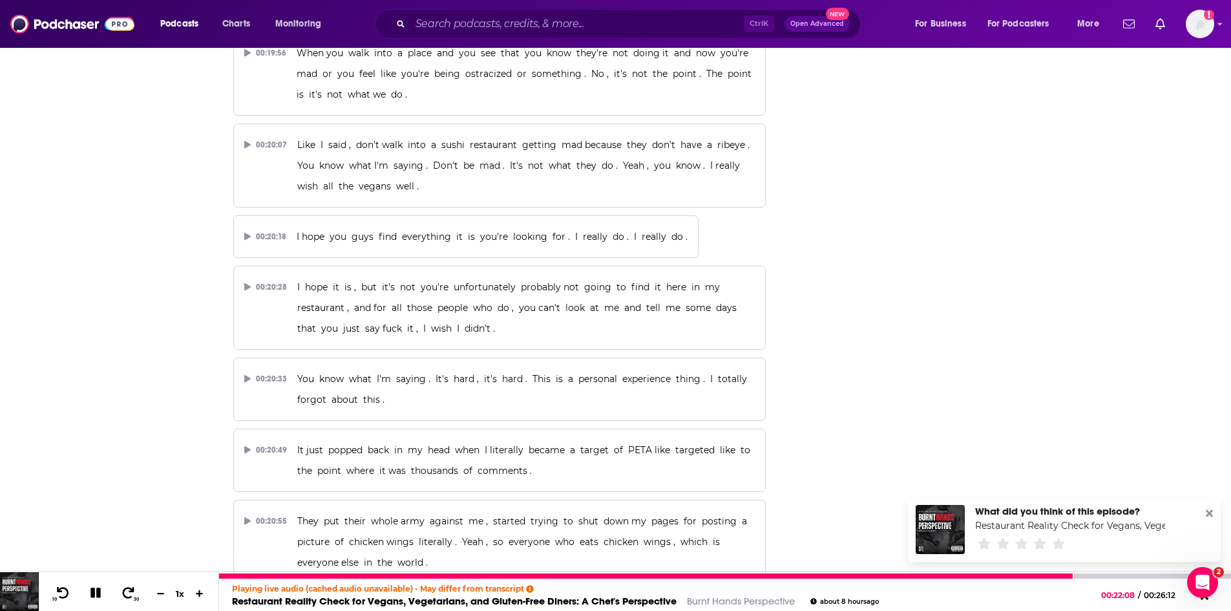
click at [96, 585] on button at bounding box center [96, 593] width 23 height 16
click at [101, 594] on icon at bounding box center [95, 592] width 16 height 13
click at [1113, 574] on div at bounding box center [725, 575] width 1012 height 5
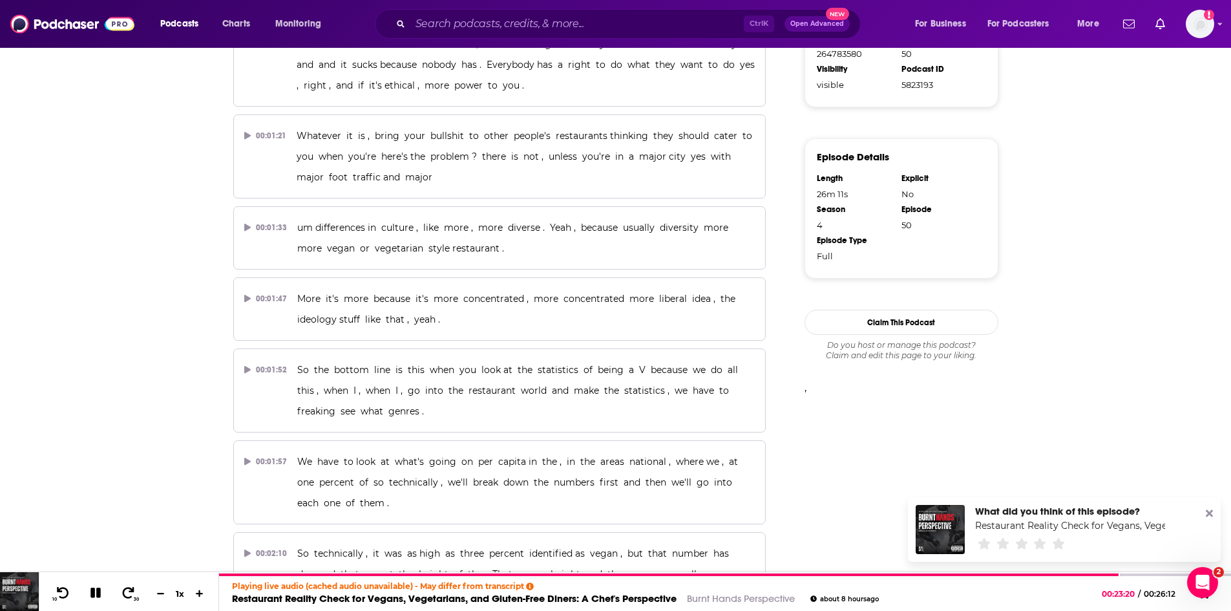
scroll to position [0, 0]
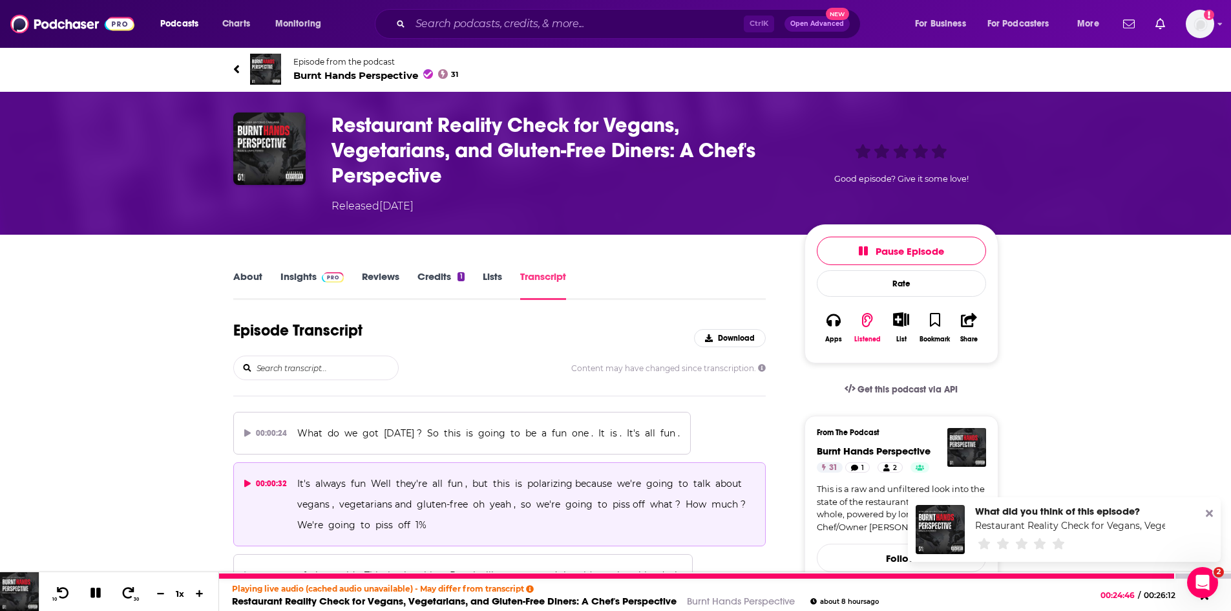
click at [94, 596] on icon at bounding box center [95, 592] width 10 height 10
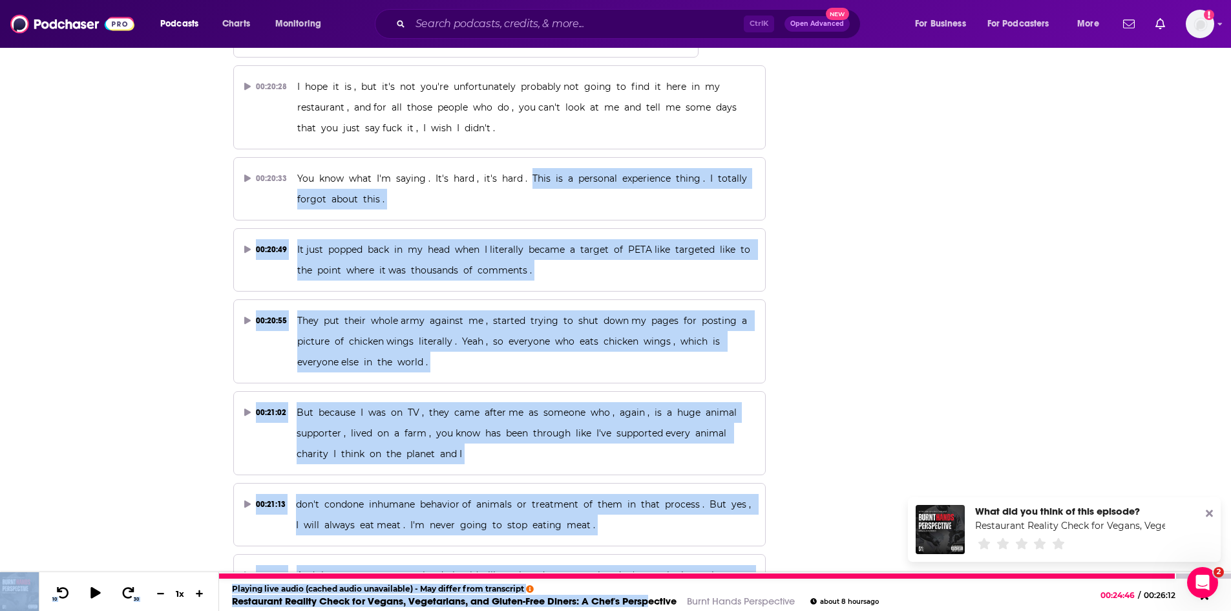
scroll to position [10948, 0]
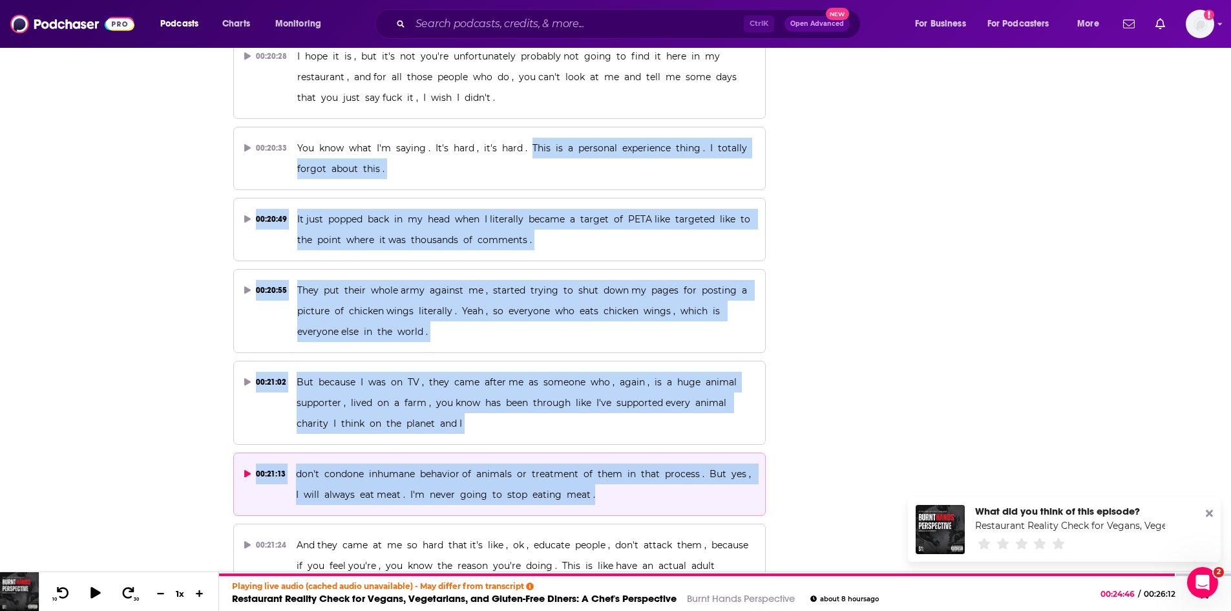
drag, startPoint x: 529, startPoint y: 233, endPoint x: 589, endPoint y: 359, distance: 139.3
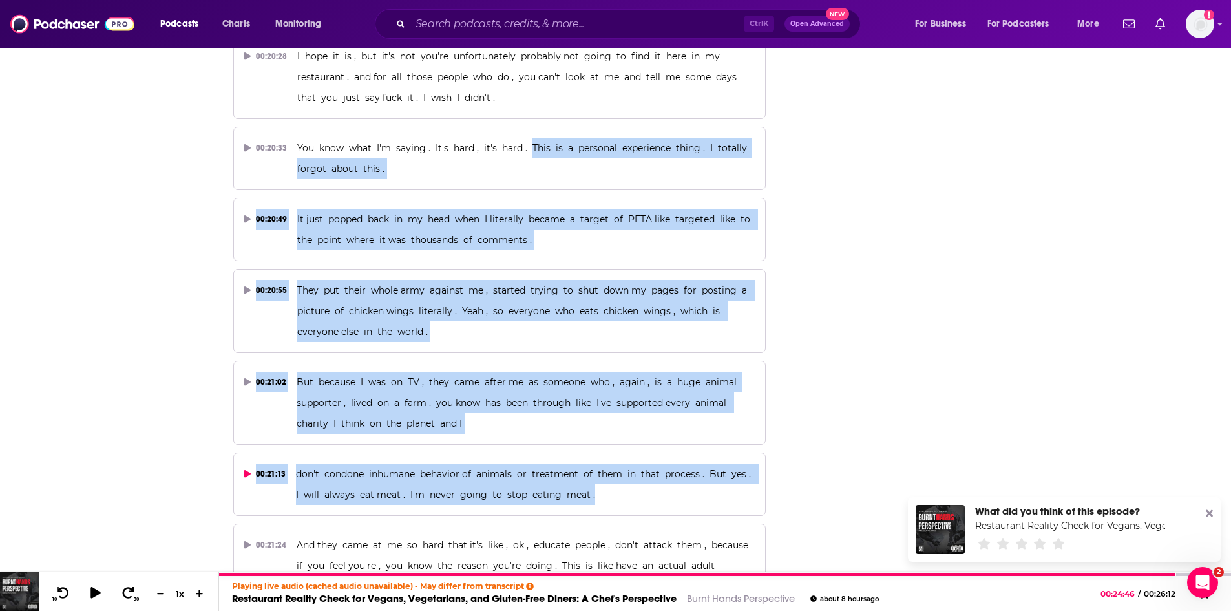
copy div "This is a personal experience thing . I totally forgot about this . 00:20:49 It…"
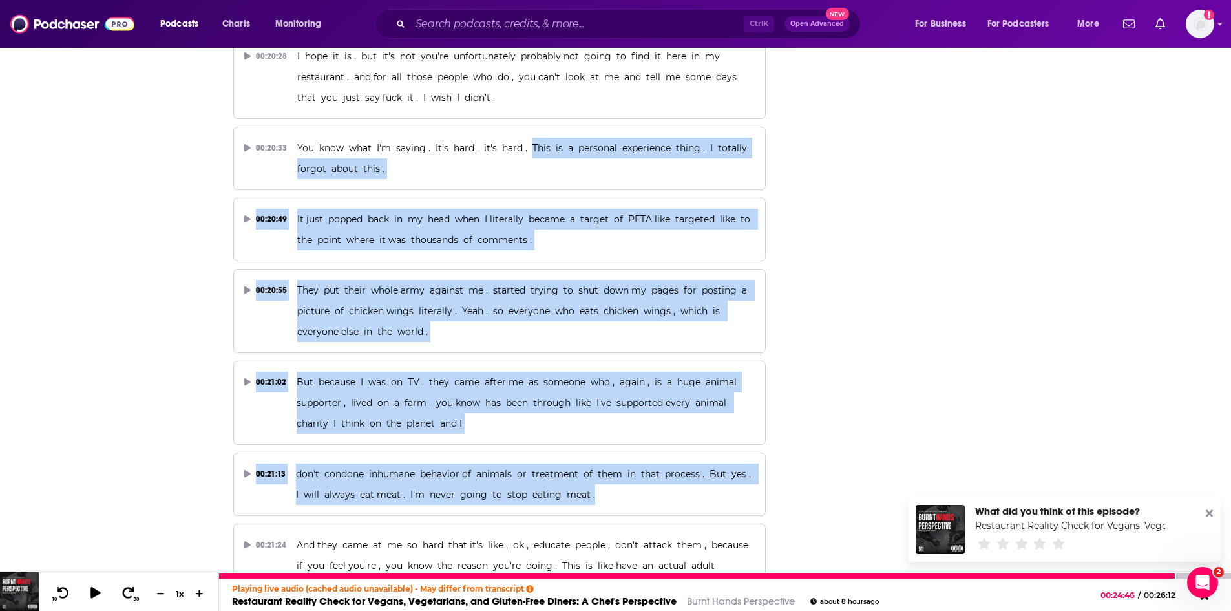
click at [776, 599] on link "Burnt Hands Perspective" at bounding box center [741, 600] width 108 height 12
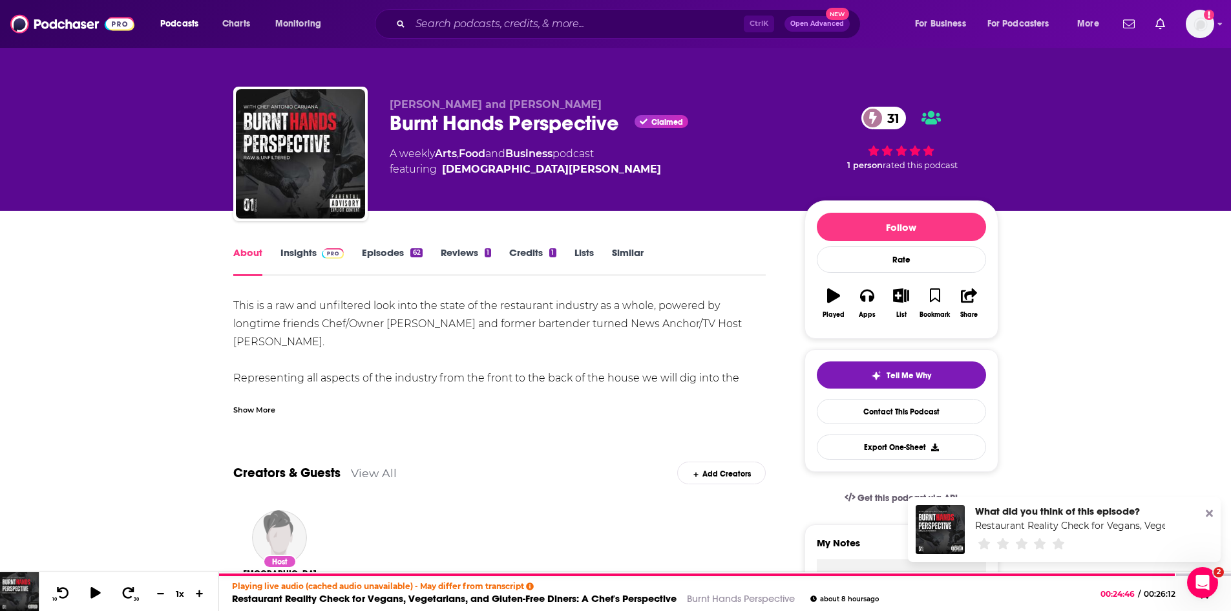
click at [297, 253] on link "Insights" at bounding box center [312, 261] width 64 height 30
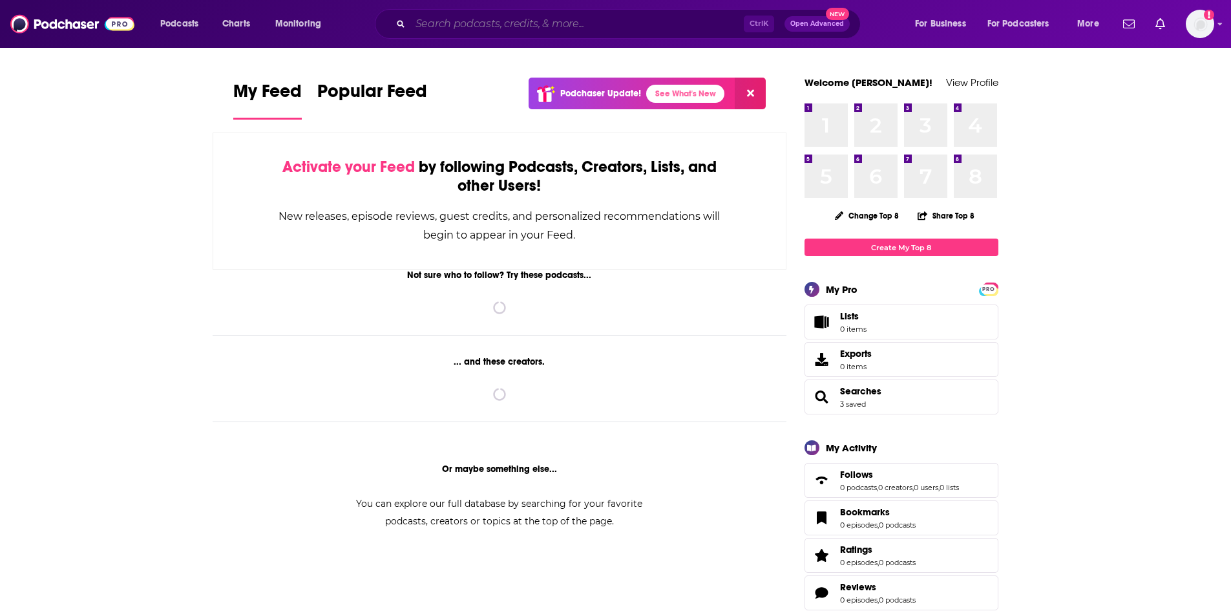
click at [521, 24] on input "Search podcasts, credits, & more..." at bounding box center [576, 24] width 333 height 21
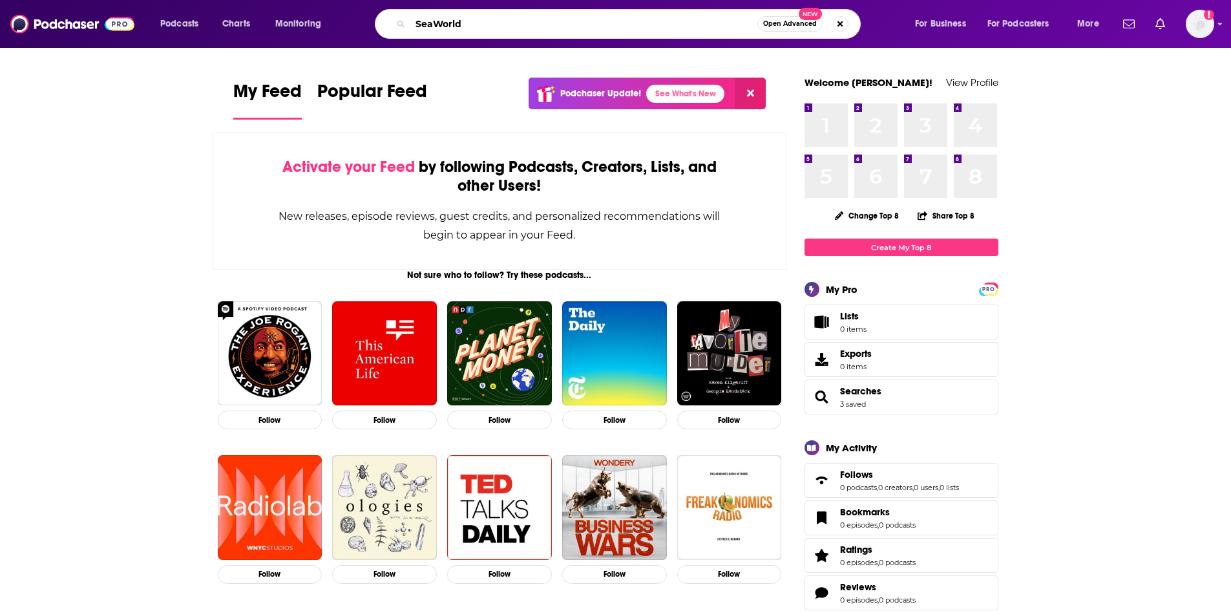
type input "SeaWorld"
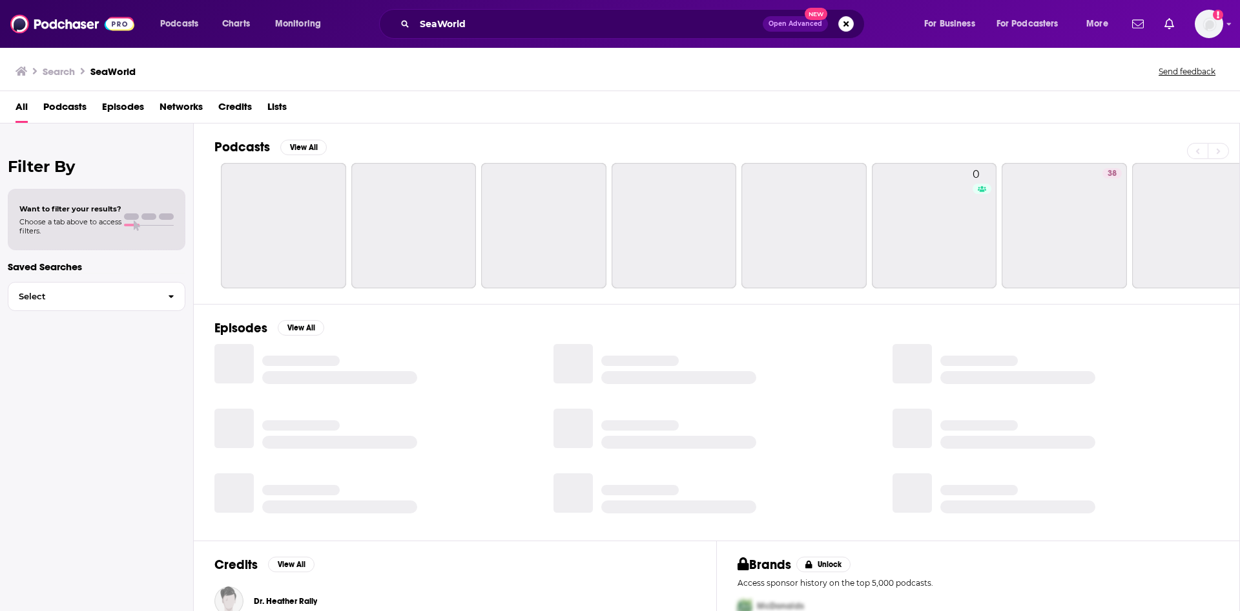
click at [134, 107] on span "Episodes" at bounding box center [123, 109] width 42 height 26
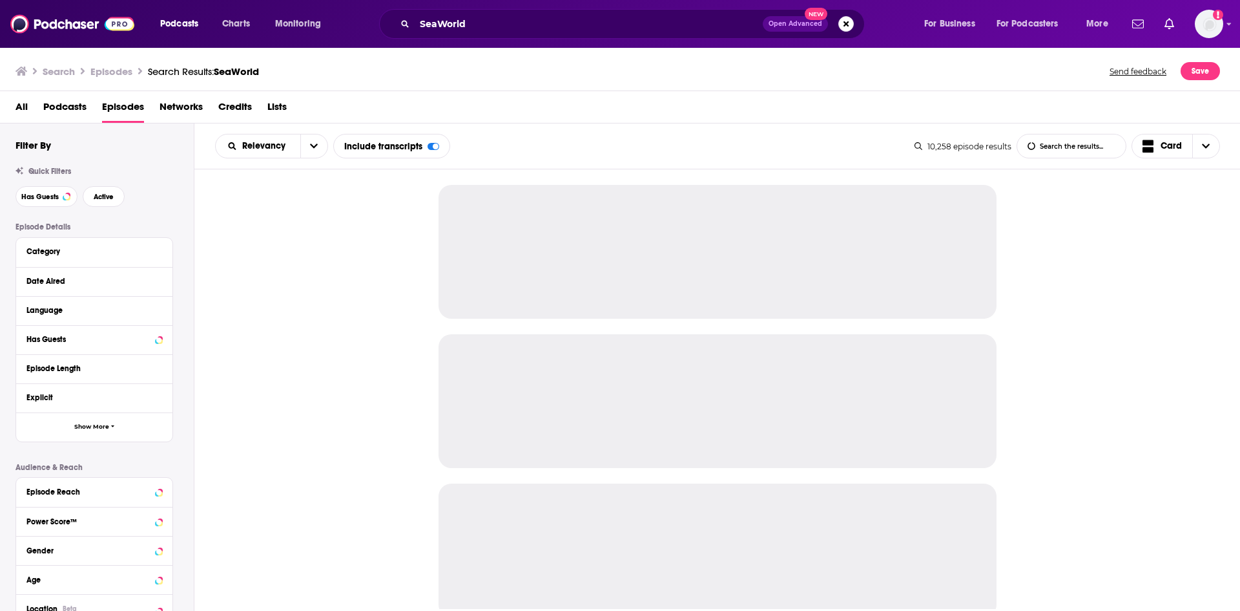
click at [162, 282] on div "Date Aired" at bounding box center [94, 281] width 156 height 29
click at [158, 278] on icon at bounding box center [159, 280] width 6 height 10
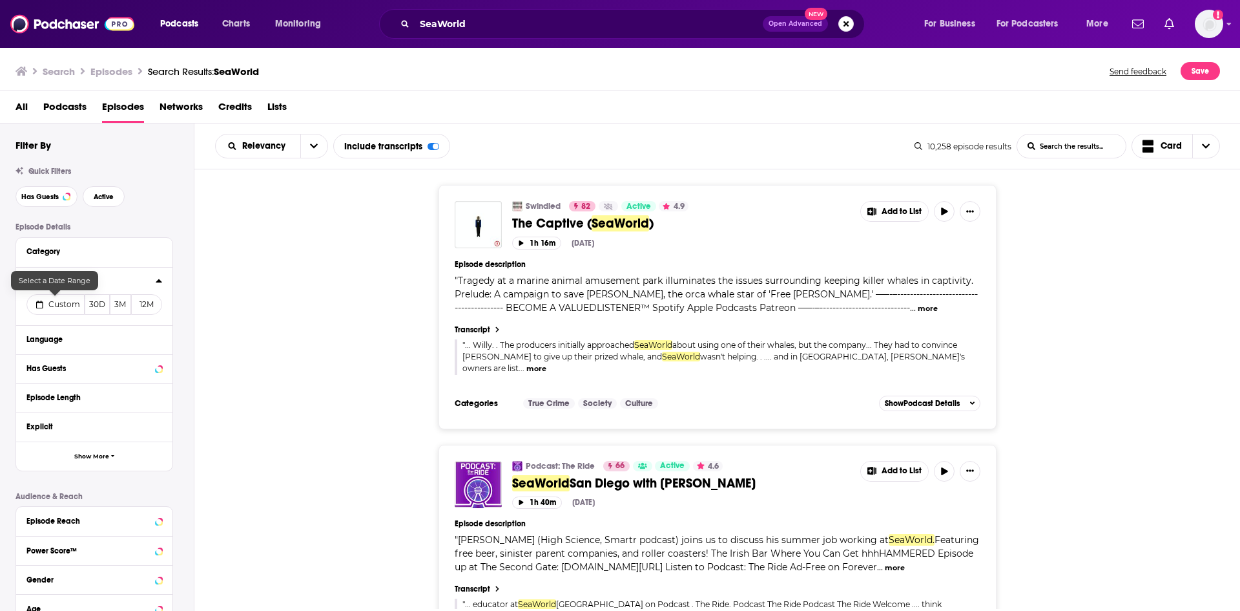
click at [61, 302] on span "Custom" at bounding box center [64, 304] width 32 height 10
select select "8"
select select "2025"
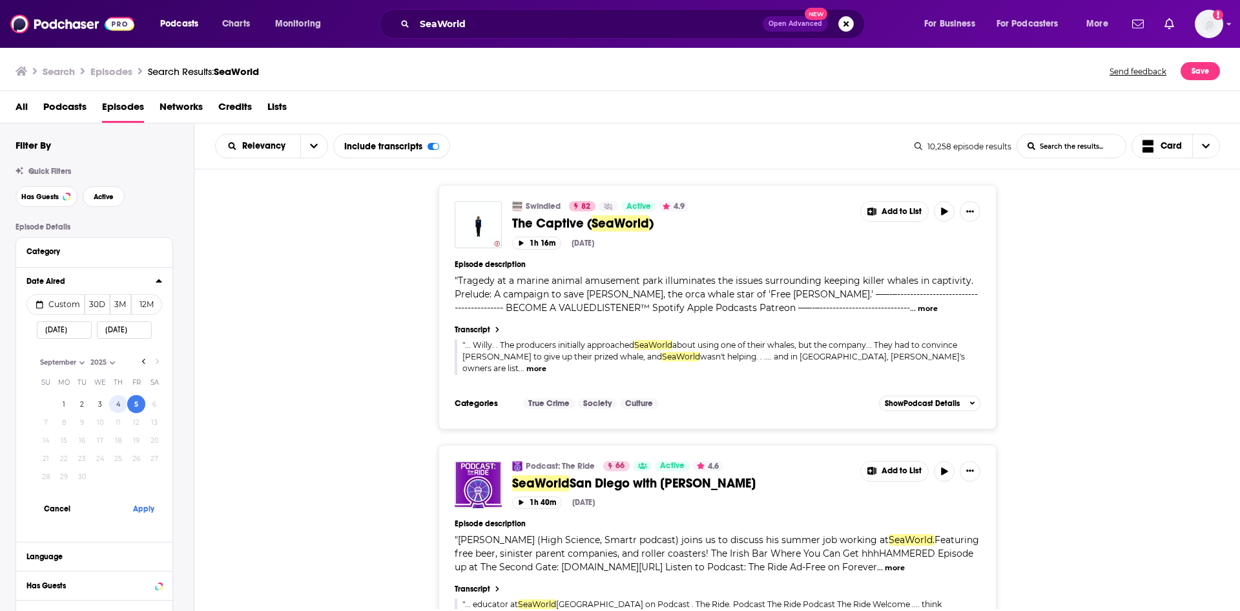
click at [112, 401] on button "4" at bounding box center [118, 404] width 18 height 18
type input "09/04/2025"
click at [146, 510] on button "Apply" at bounding box center [143, 508] width 39 height 24
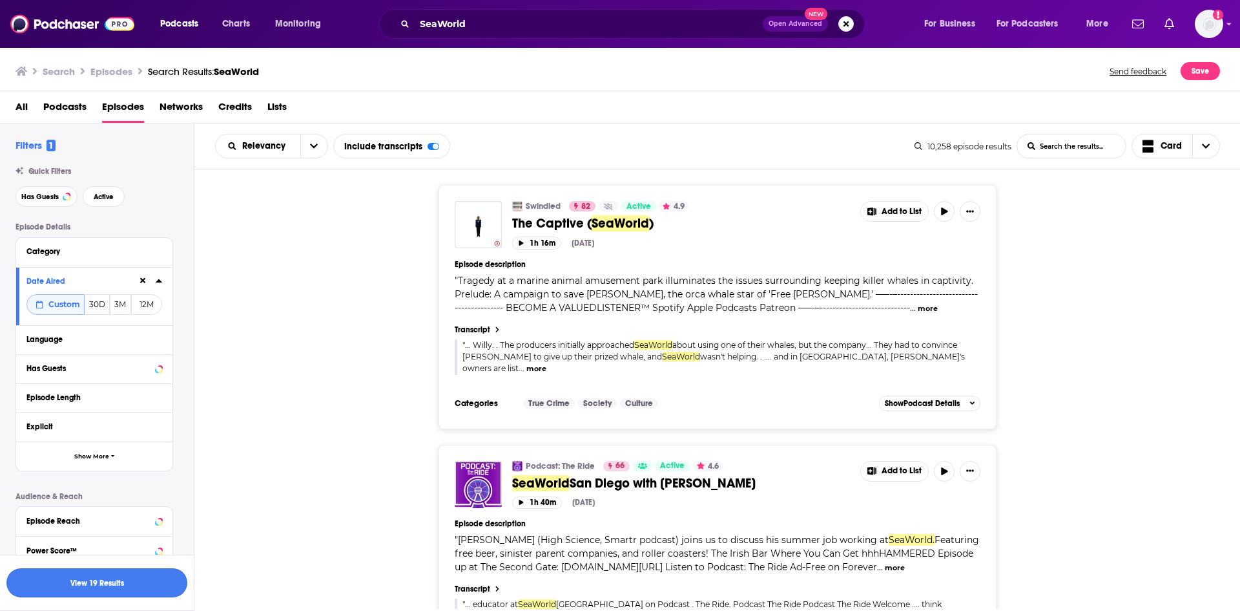
click at [141, 583] on button "View 19 Results" at bounding box center [96, 582] width 181 height 29
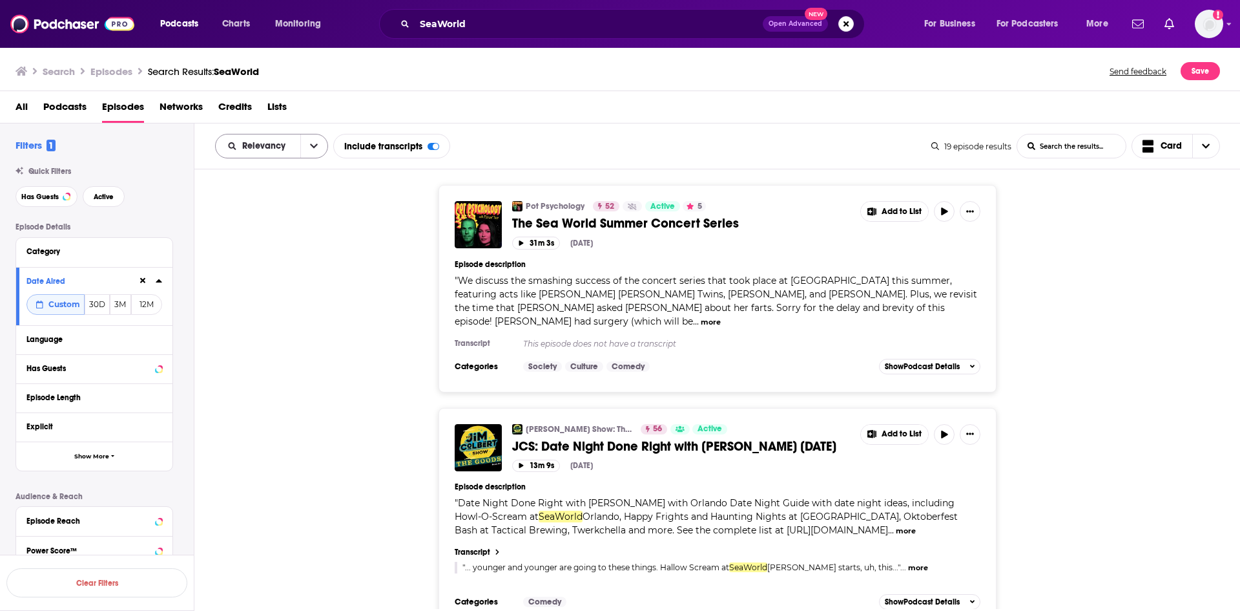
click at [315, 149] on icon "open menu" at bounding box center [314, 145] width 8 height 9
click at [289, 253] on span "Power Score" at bounding box center [280, 256] width 76 height 7
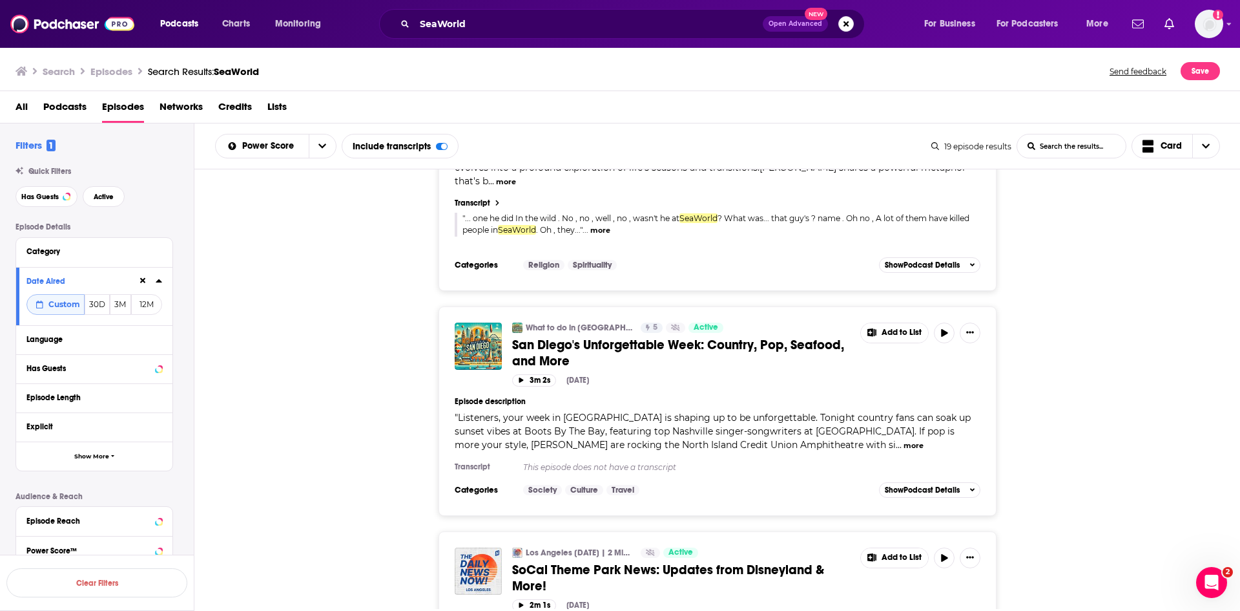
scroll to position [4212, 0]
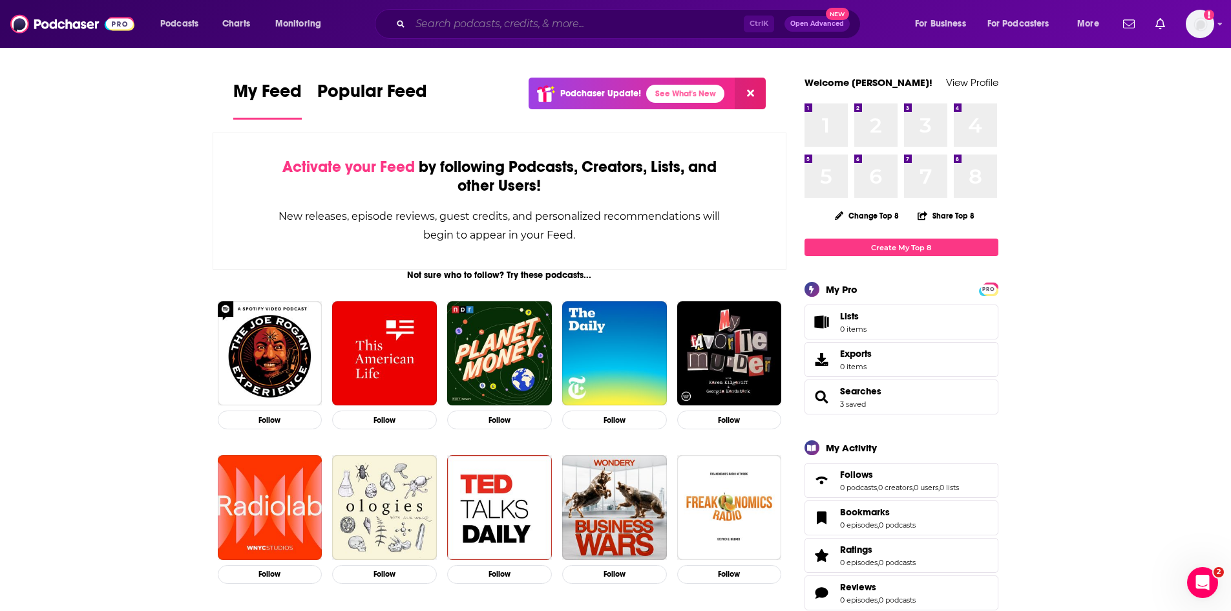
click at [503, 26] on input "Search podcasts, credits, & more..." at bounding box center [576, 24] width 333 height 21
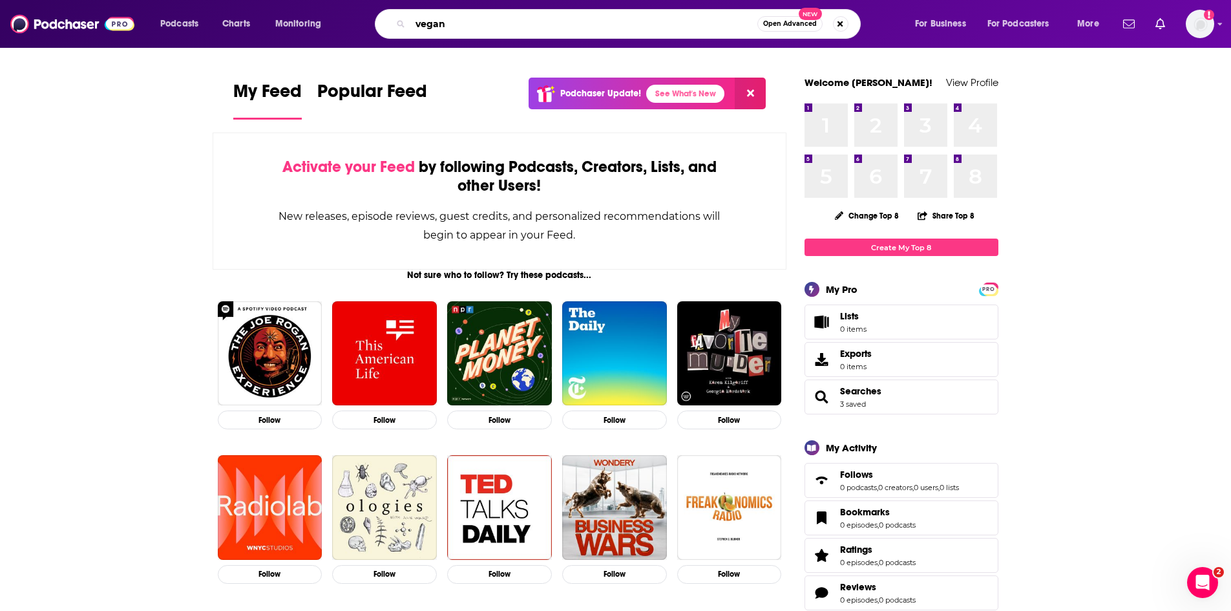
type input "vegan"
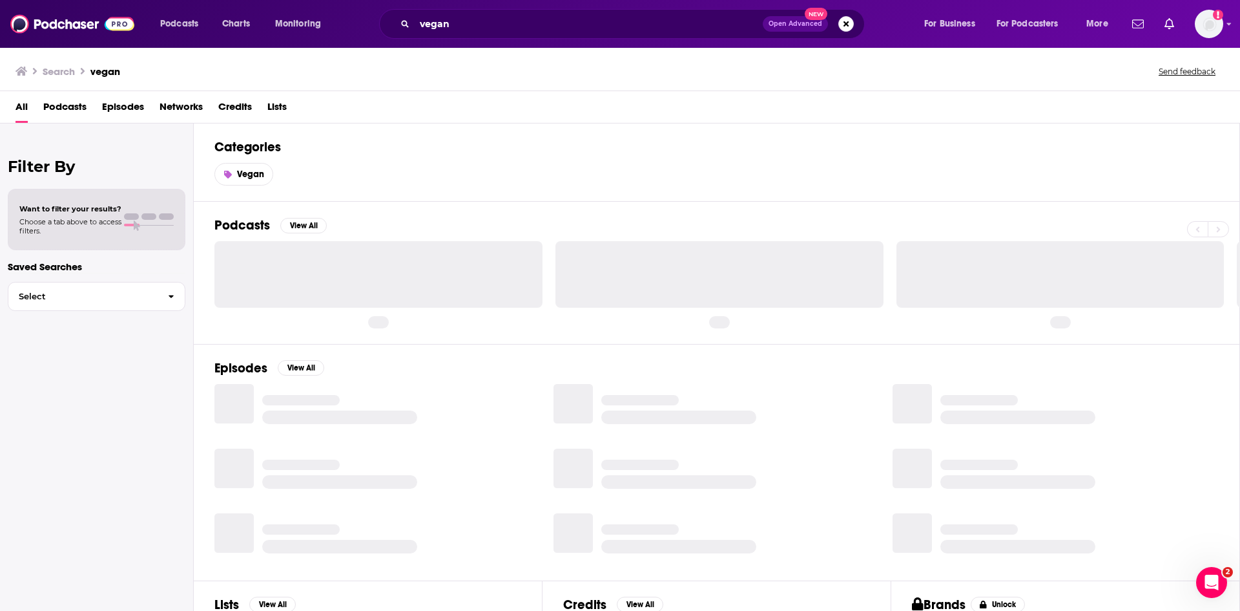
click at [127, 99] on span "Episodes" at bounding box center [123, 109] width 42 height 26
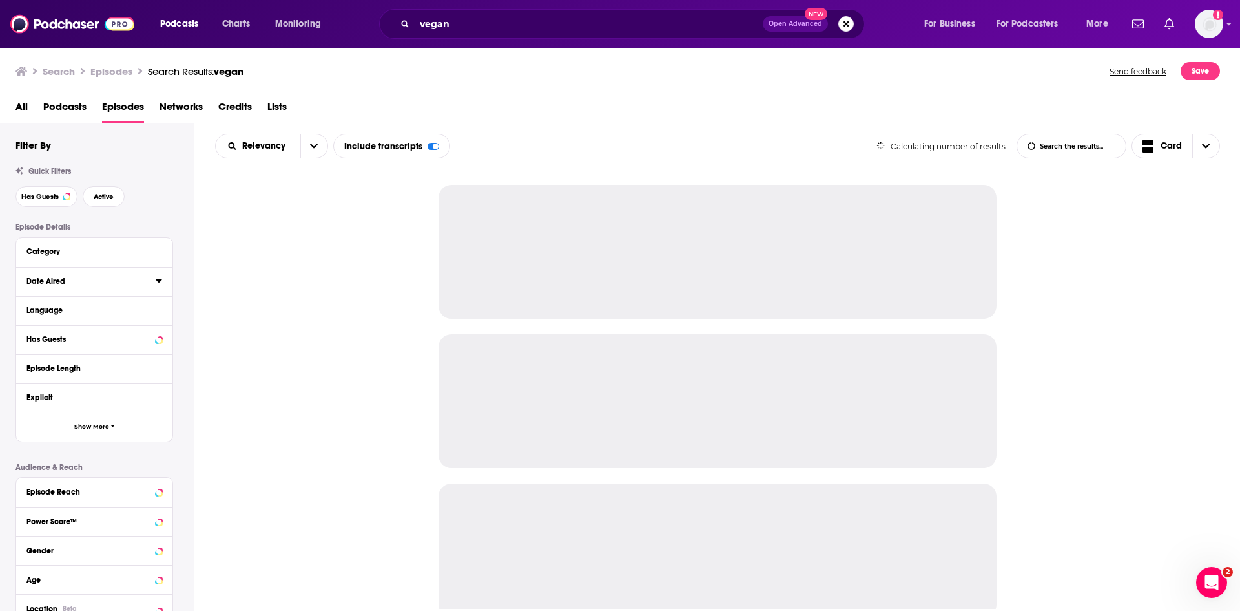
click at [160, 281] on icon at bounding box center [159, 280] width 6 height 3
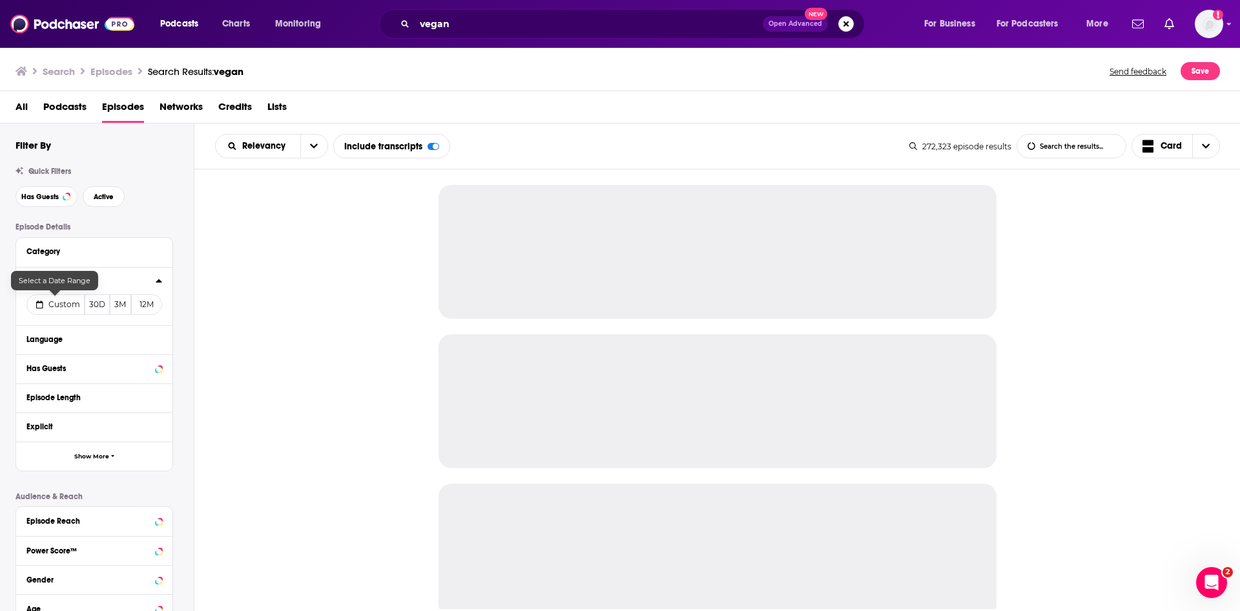
click at [58, 308] on span "Custom" at bounding box center [64, 304] width 32 height 10
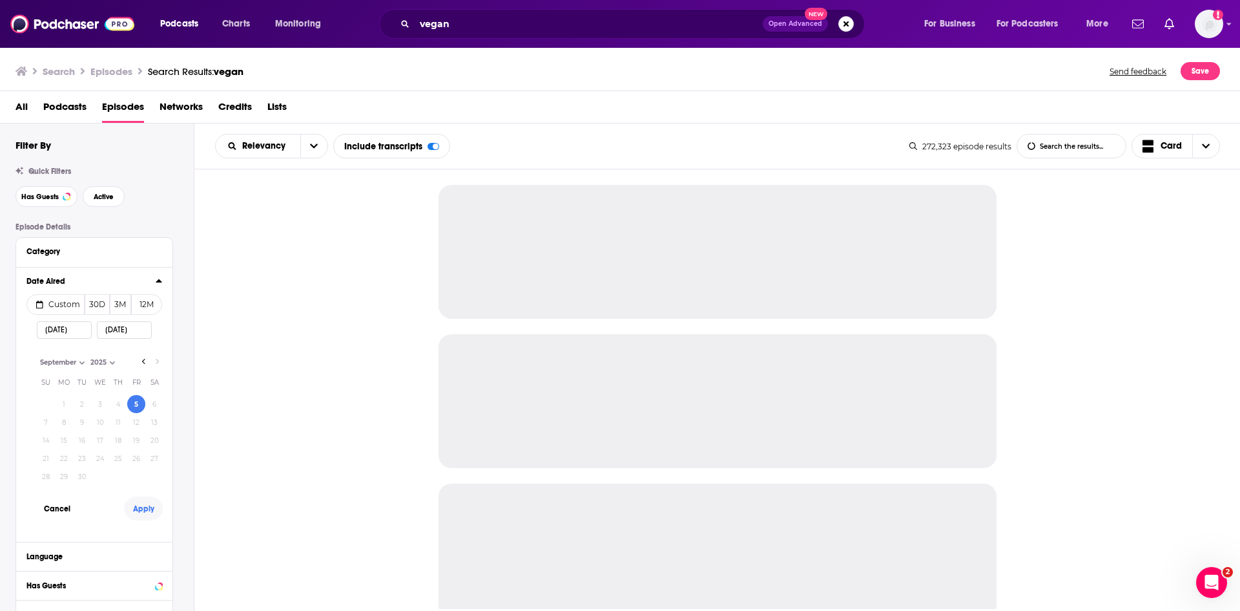
select select "8"
select select "2025"
click at [138, 514] on button "Apply" at bounding box center [143, 508] width 39 height 24
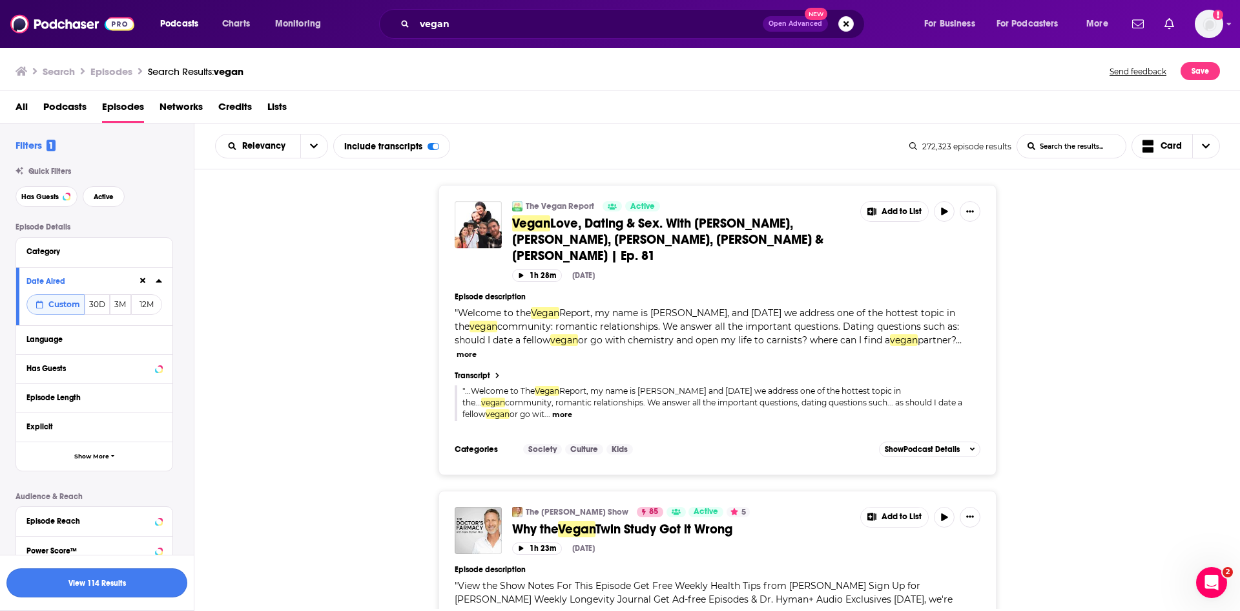
click at [132, 583] on button "View 114 Results" at bounding box center [96, 582] width 181 height 29
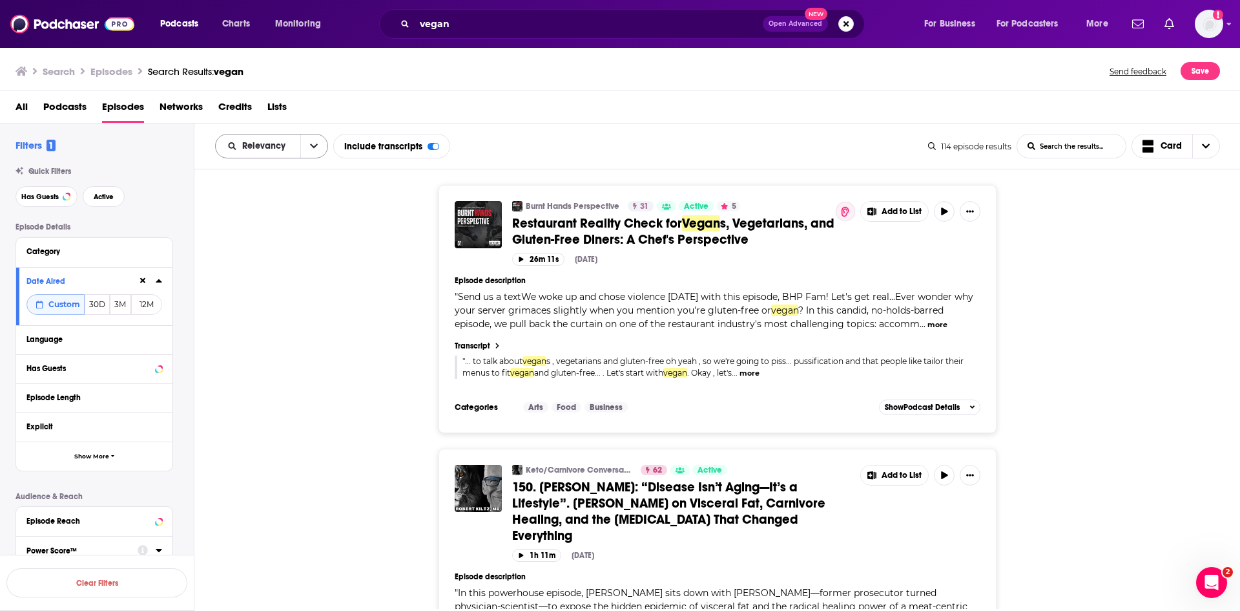
click at [315, 148] on icon "open menu" at bounding box center [314, 145] width 8 height 9
click at [282, 260] on span "Power Score" at bounding box center [280, 256] width 76 height 7
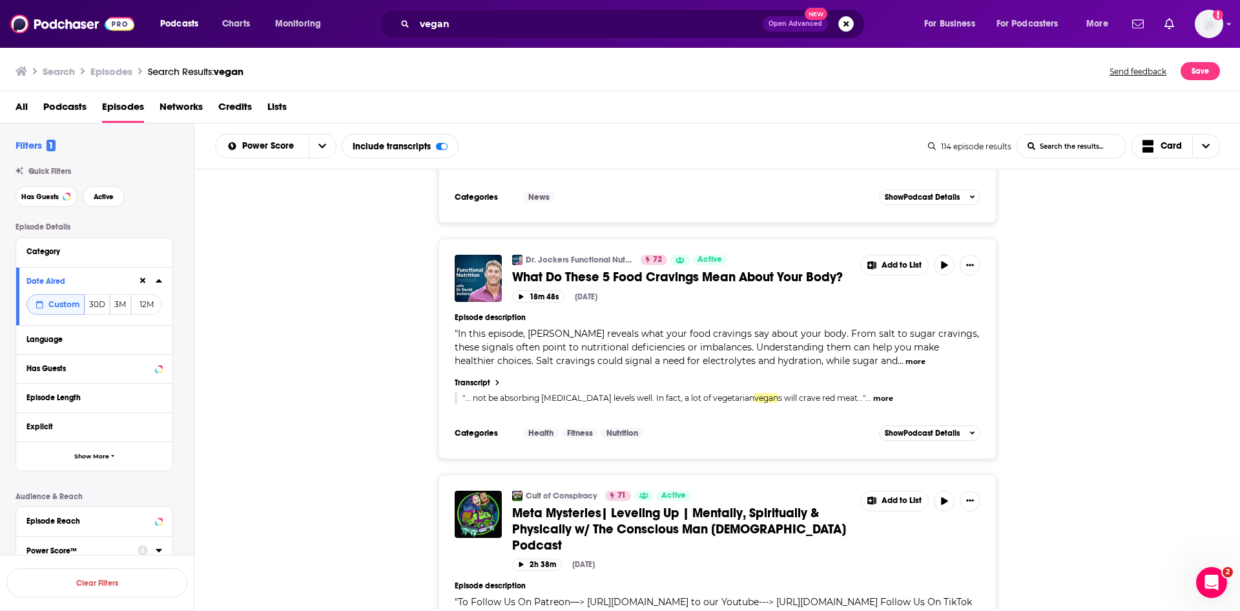
scroll to position [4652, 0]
